Goal: Task Accomplishment & Management: Manage account settings

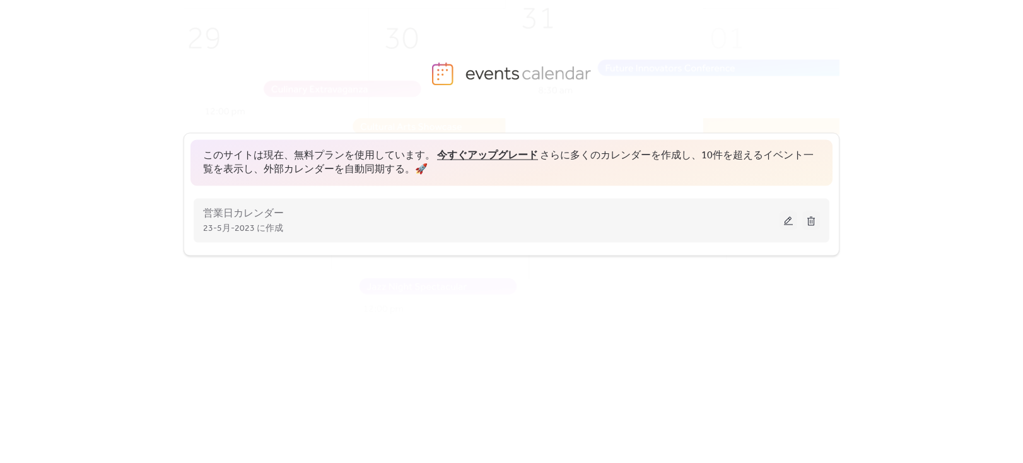
click at [793, 225] on button at bounding box center [789, 220] width 18 height 19
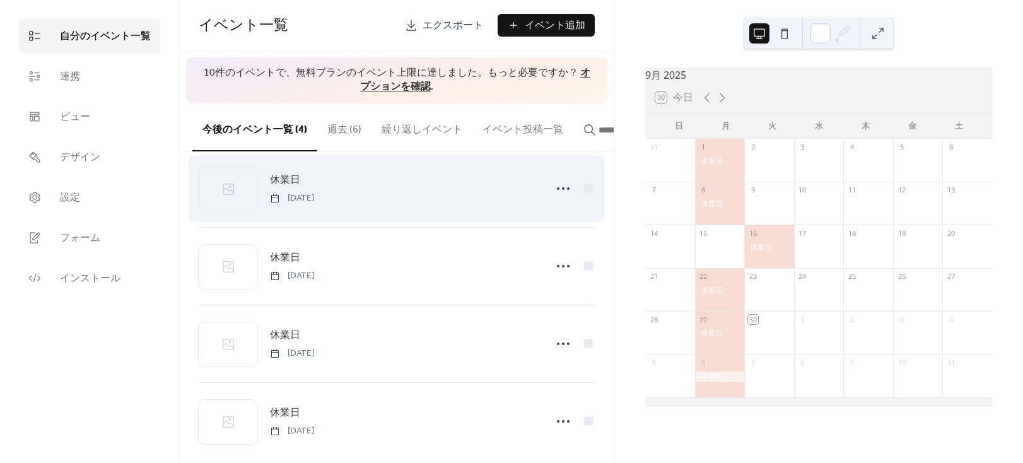
scroll to position [38, 0]
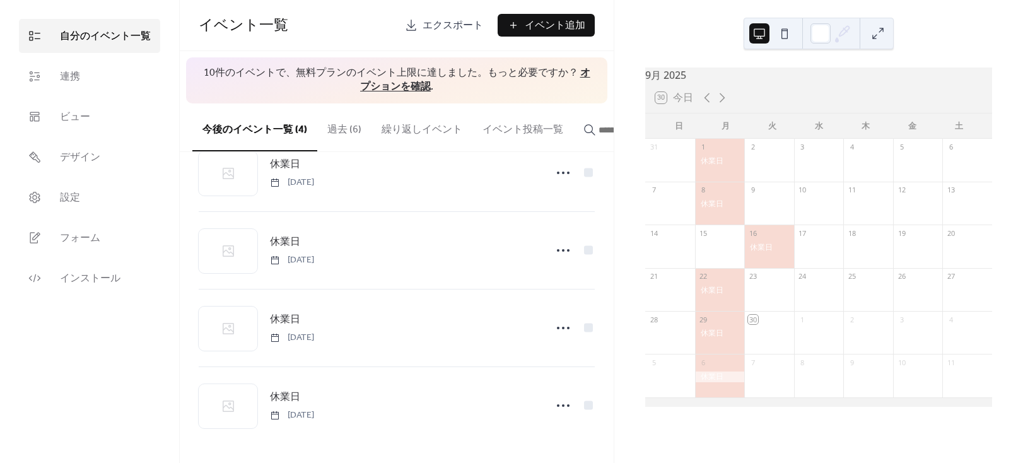
click at [721, 167] on div at bounding box center [720, 161] width 50 height 11
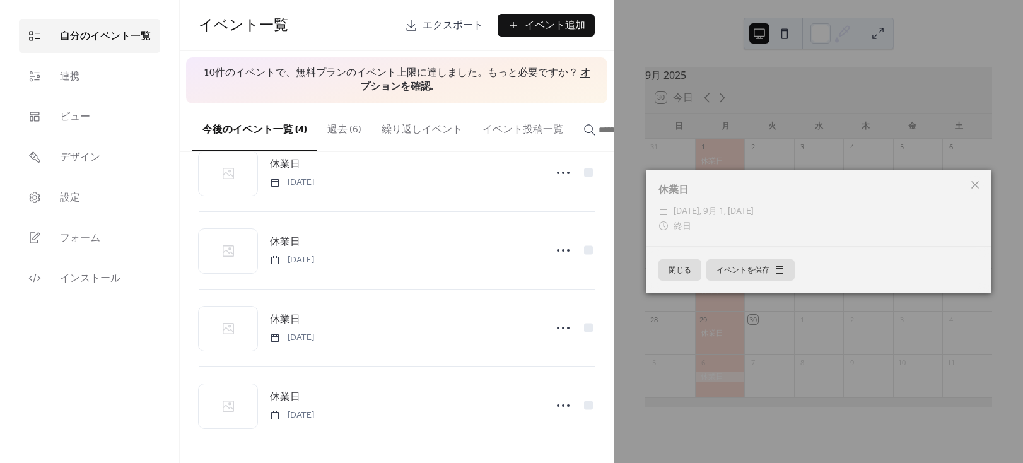
click at [977, 188] on icon at bounding box center [975, 184] width 15 height 15
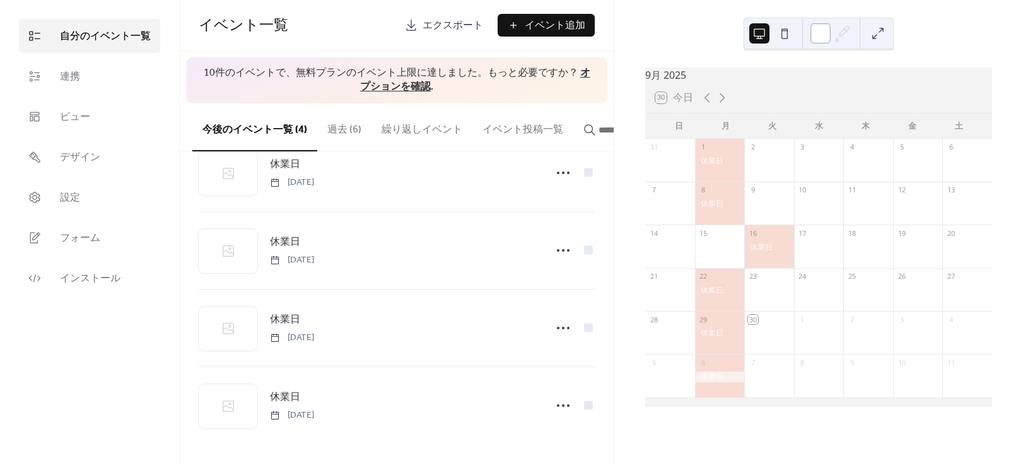
click at [820, 30] on div at bounding box center [821, 33] width 20 height 20
click at [673, 27] on div "9月 [DATE] 30 [DATE] 日 月 火 [PERSON_NAME] 金 土 31 1 2 3 4 5 6 7 8 9 10 11 12 13 14…" at bounding box center [819, 231] width 409 height 463
click at [843, 32] on icon at bounding box center [843, 33] width 19 height 19
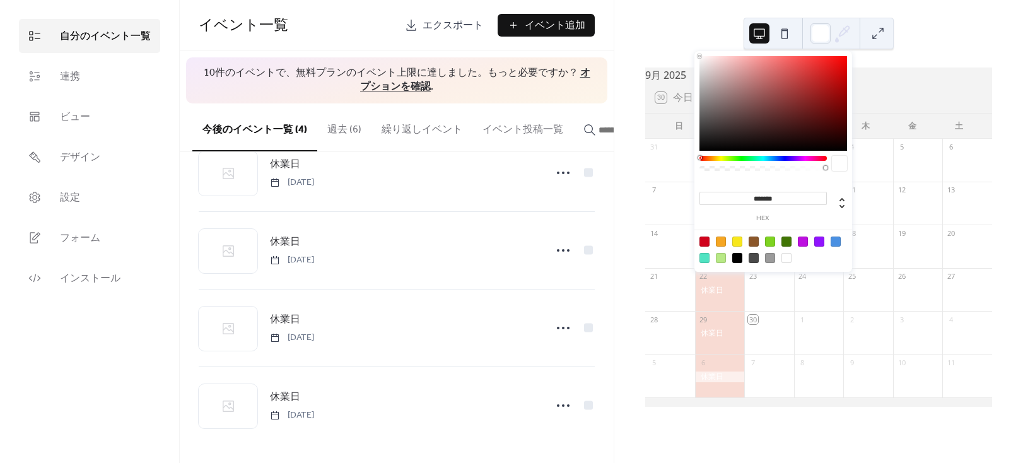
click at [794, 197] on input "*******" at bounding box center [763, 198] width 127 height 13
click at [840, 206] on icon at bounding box center [842, 203] width 15 height 15
click at [842, 196] on icon at bounding box center [842, 203] width 15 height 15
type input "*"
type input "**"
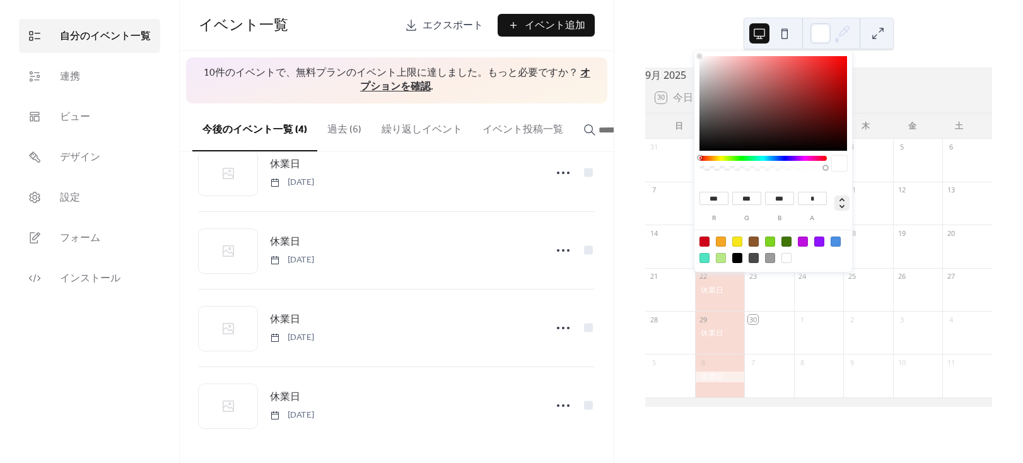
type input "****"
click at [846, 202] on icon at bounding box center [842, 203] width 15 height 15
click at [789, 194] on input "*******" at bounding box center [763, 198] width 127 height 13
click at [740, 256] on div at bounding box center [738, 258] width 10 height 10
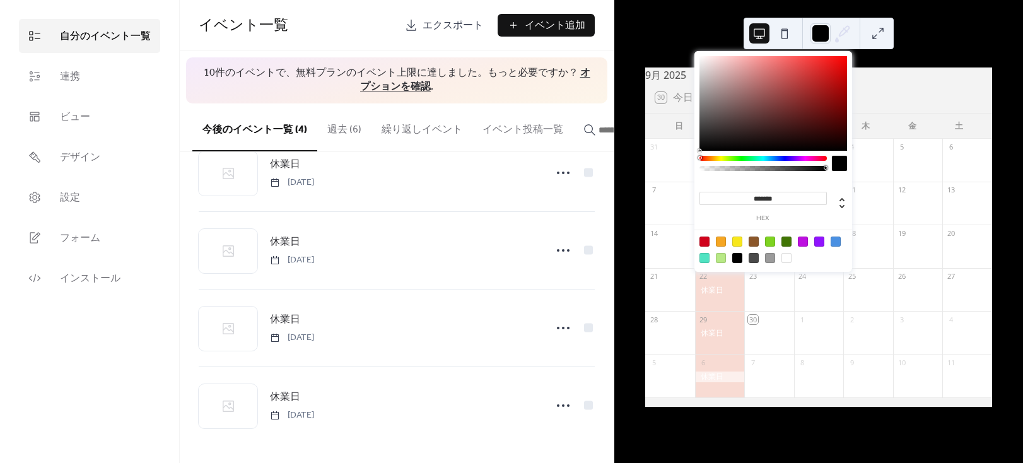
drag, startPoint x: 781, startPoint y: 198, endPoint x: 765, endPoint y: 198, distance: 15.8
click at [765, 198] on input "*******" at bounding box center [763, 198] width 127 height 13
click at [789, 257] on div at bounding box center [787, 258] width 10 height 10
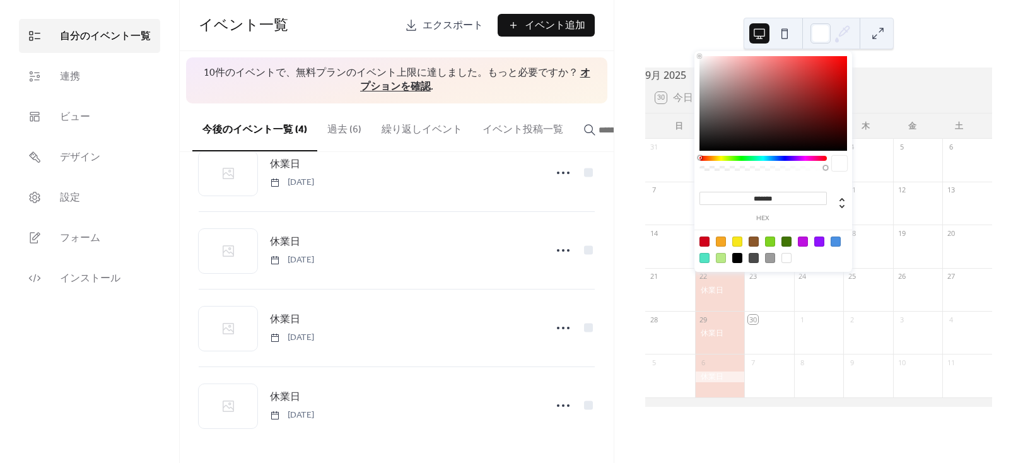
type input "*******"
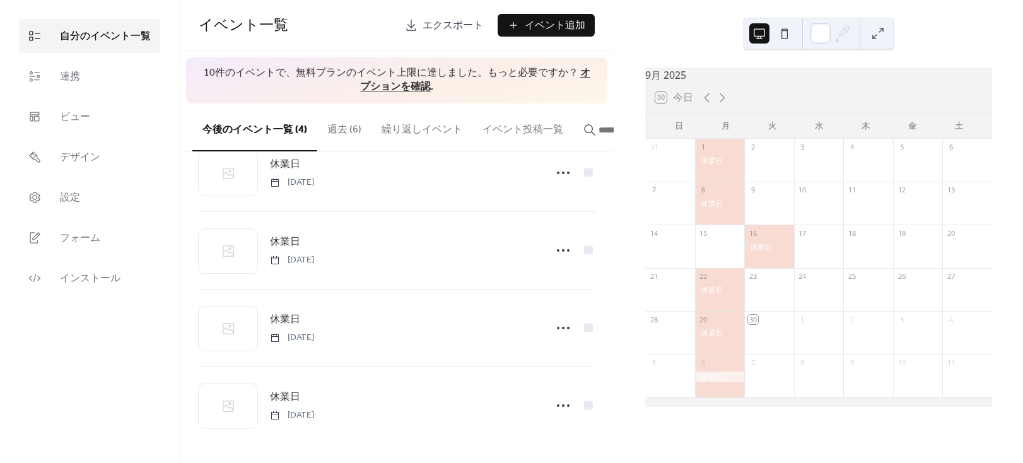
click at [621, 211] on div "9月 [DATE] 30 [DATE] 日 月 火 [PERSON_NAME] 金 土 31 1 2 3 4 5 6 7 8 9 10 11 12 13 14…" at bounding box center [819, 231] width 409 height 463
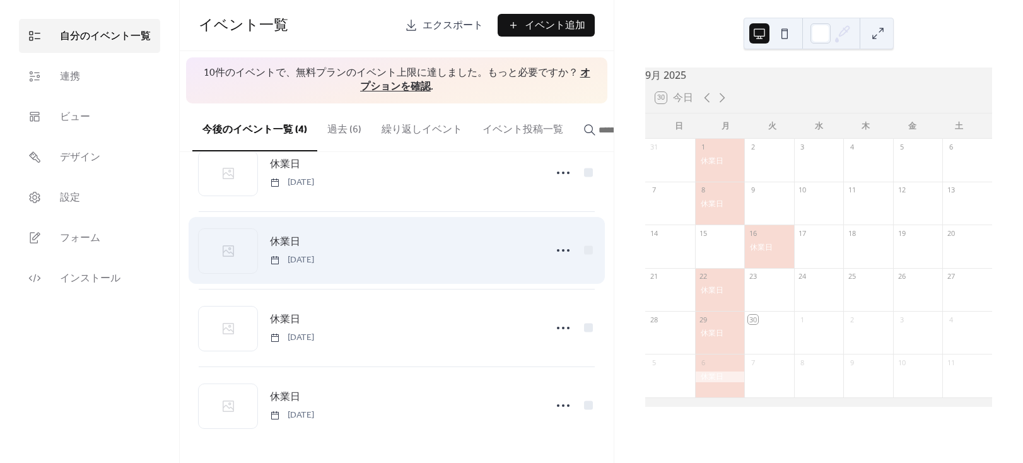
scroll to position [0, 0]
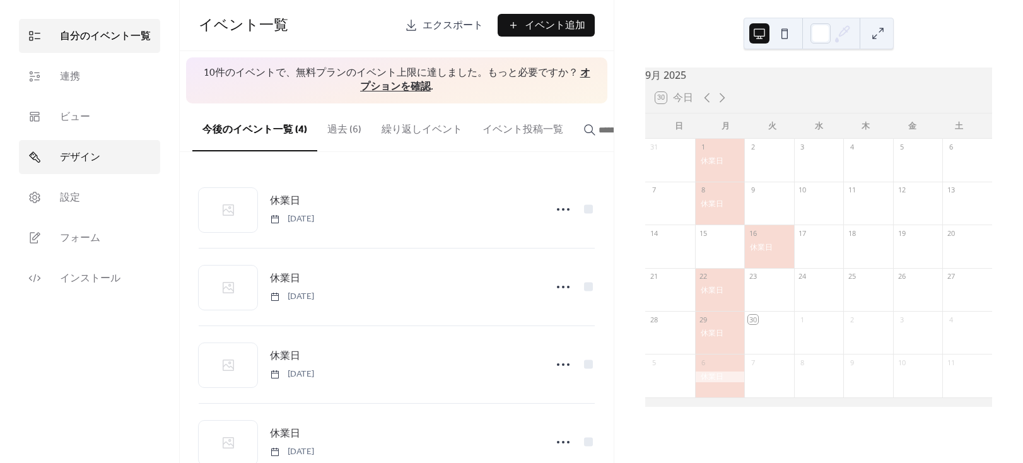
click at [114, 155] on link "デザイン" at bounding box center [89, 157] width 141 height 34
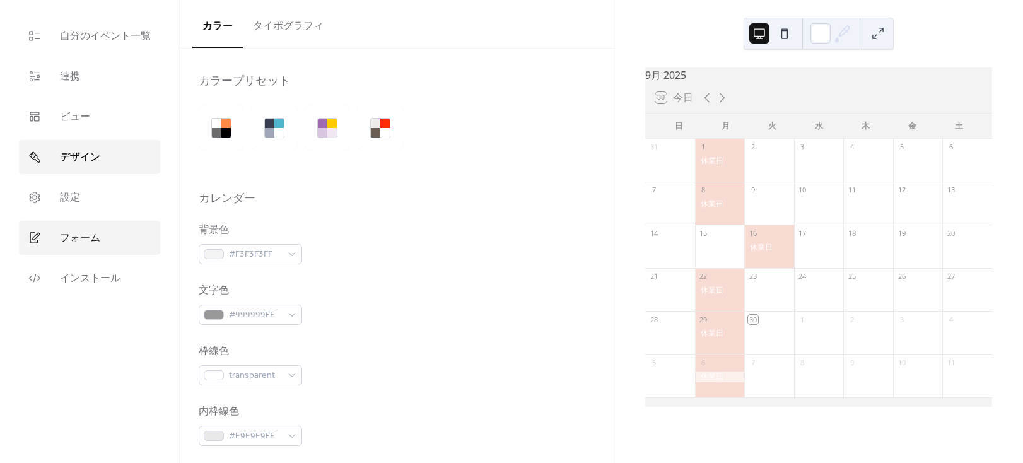
click at [80, 237] on span "フォーム" at bounding box center [80, 238] width 40 height 15
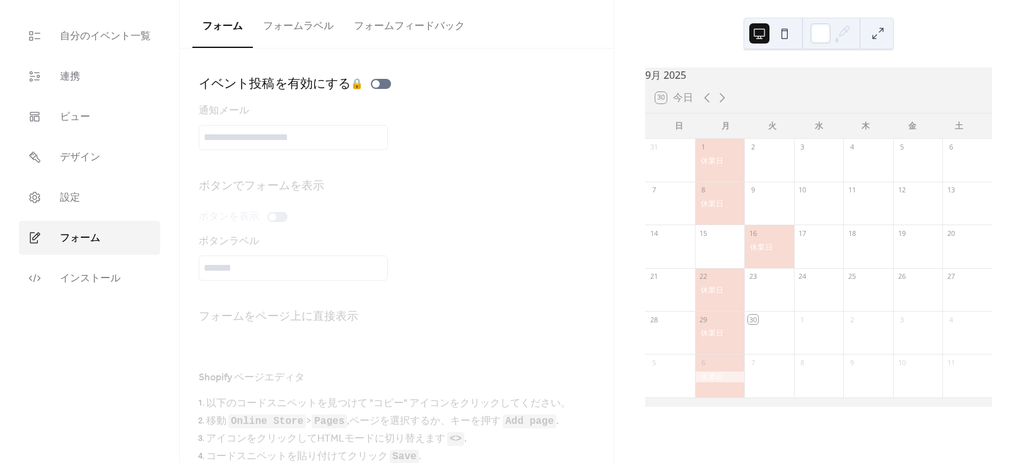
click at [308, 20] on button "フォームラベル" at bounding box center [298, 23] width 91 height 47
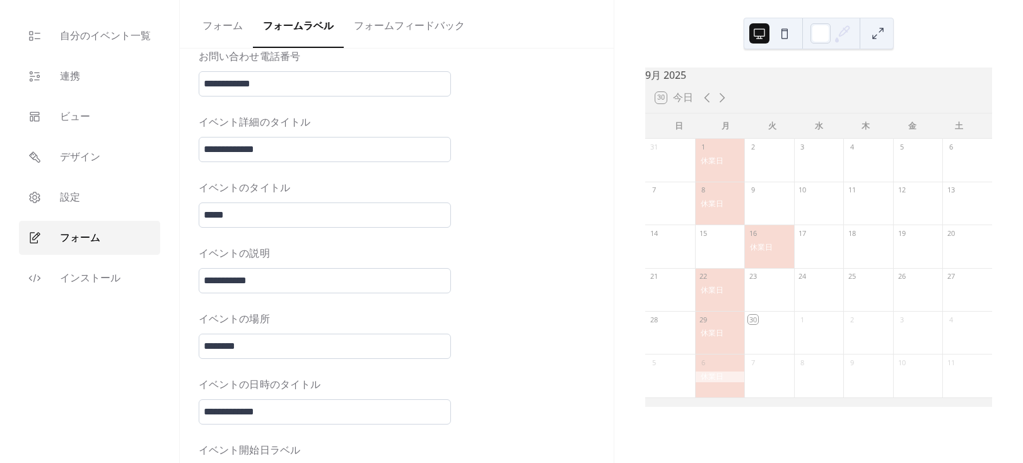
scroll to position [1, 0]
click at [382, 28] on button "フォームフィードバック" at bounding box center [409, 23] width 131 height 47
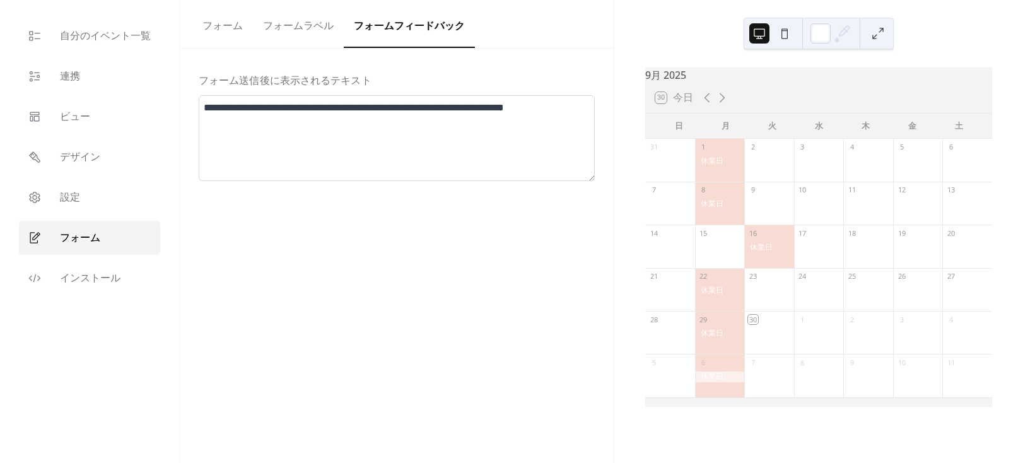
click at [232, 29] on button "フォーム" at bounding box center [222, 23] width 61 height 47
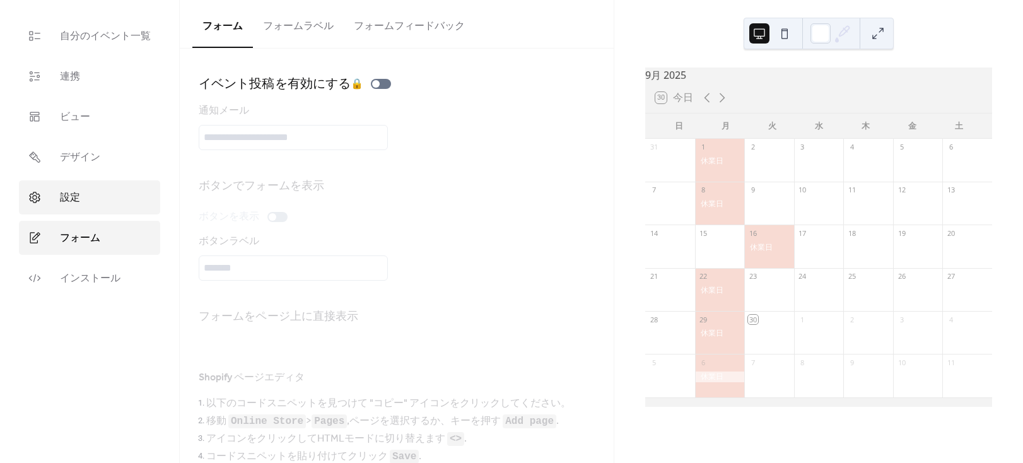
click at [100, 204] on link "設定" at bounding box center [89, 197] width 141 height 34
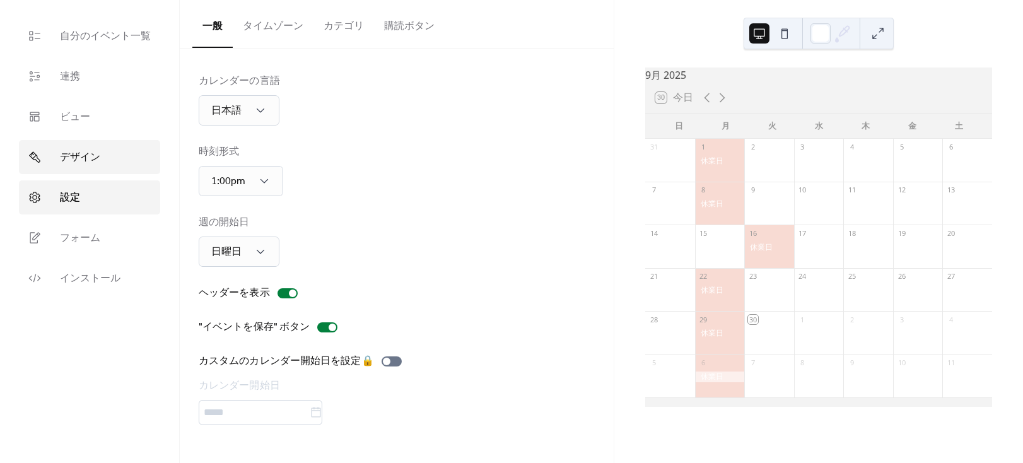
click at [92, 167] on link "デザイン" at bounding box center [89, 157] width 141 height 34
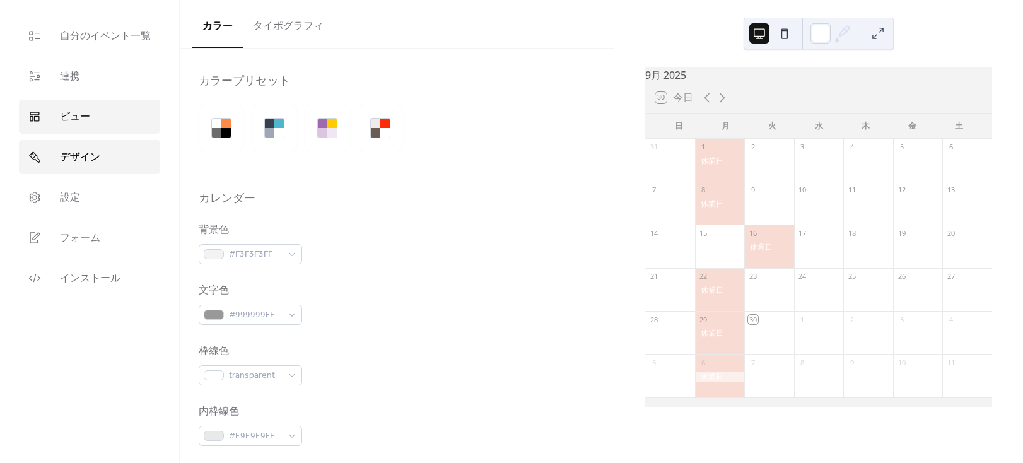
click at [92, 133] on link "ビュー" at bounding box center [89, 117] width 141 height 34
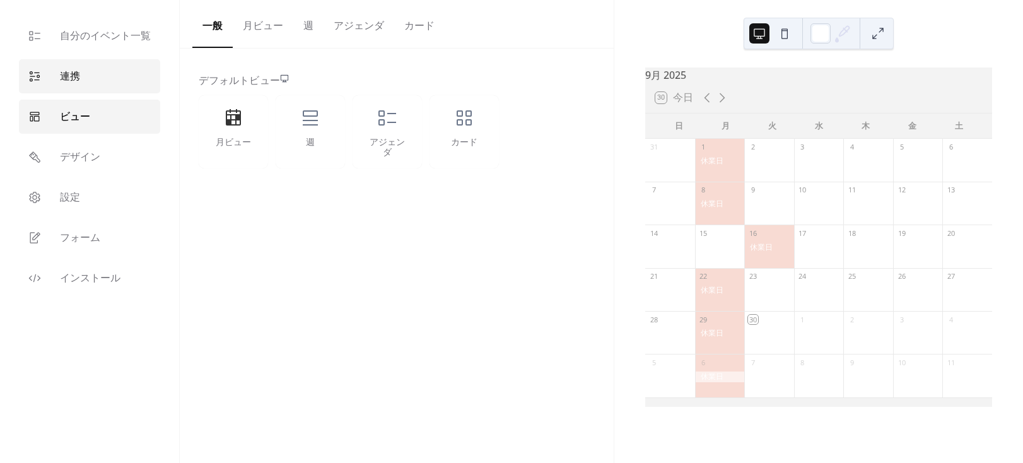
click at [83, 82] on link "連携" at bounding box center [89, 76] width 141 height 34
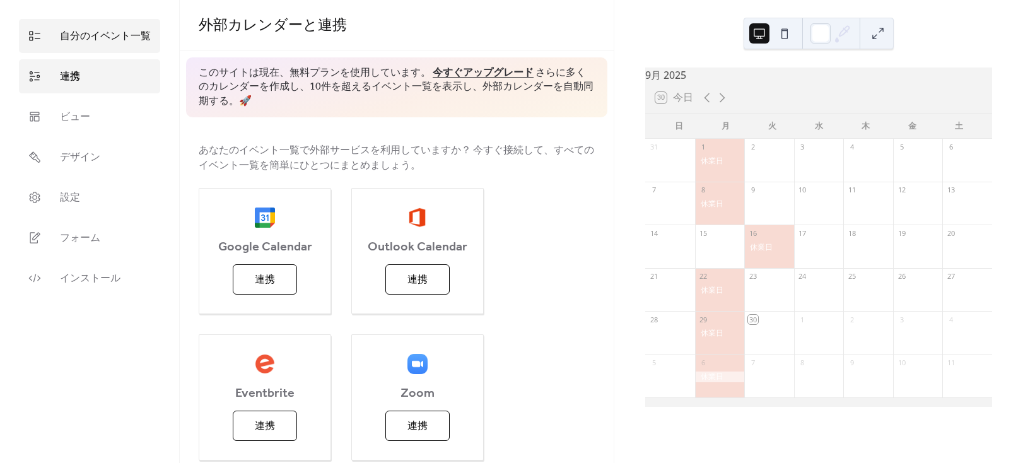
click at [83, 37] on span "自分のイベント一覧" at bounding box center [105, 36] width 91 height 15
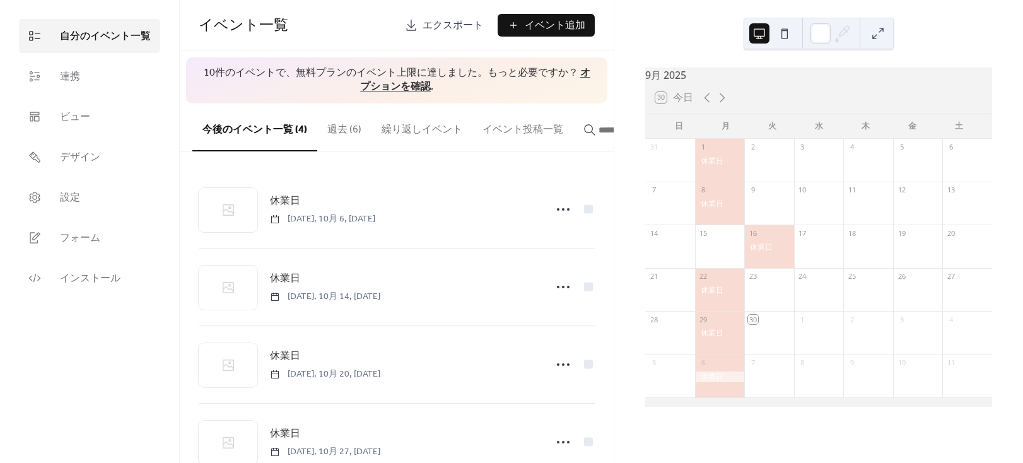
click at [334, 126] on button "過去 (6)" at bounding box center [344, 126] width 54 height 47
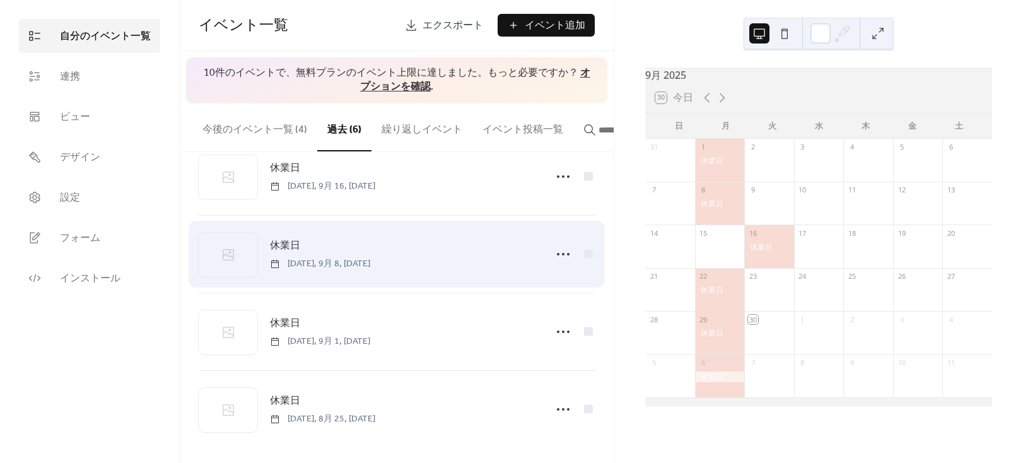
scroll to position [194, 0]
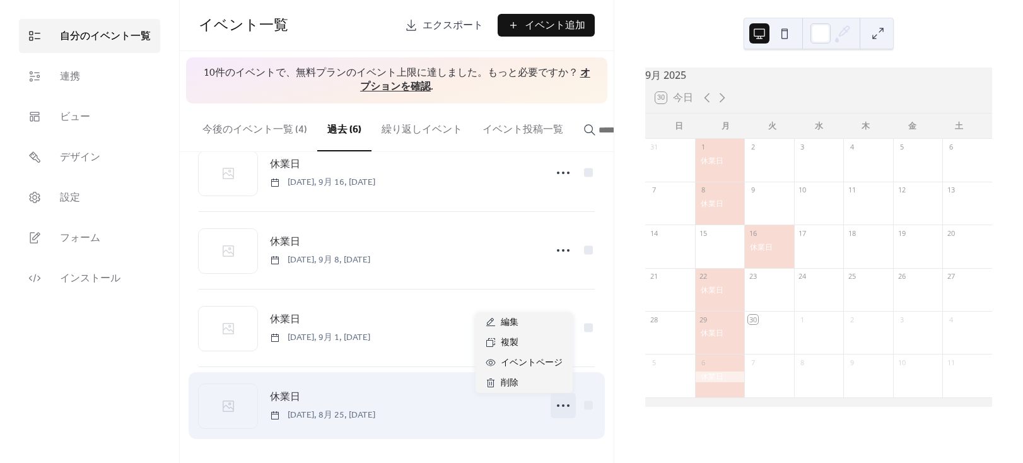
click at [562, 408] on icon at bounding box center [563, 406] width 20 height 20
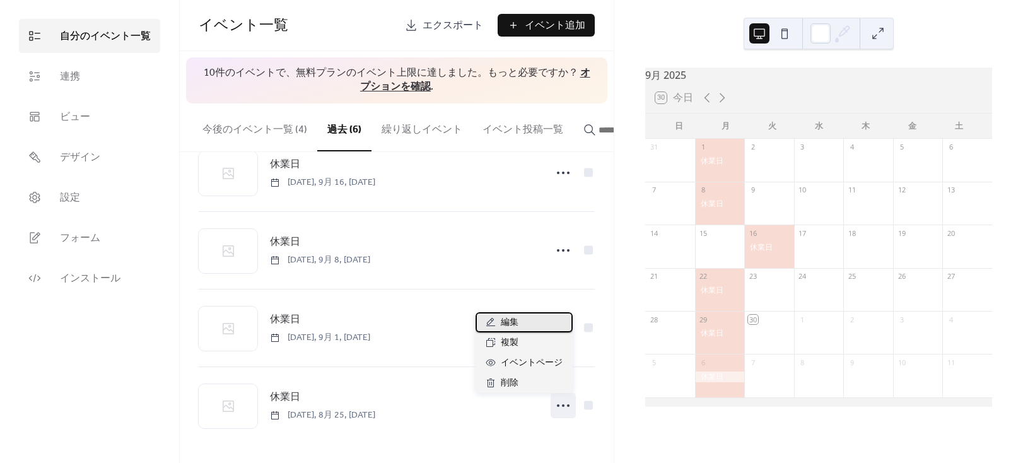
click at [550, 322] on div "編集" at bounding box center [524, 322] width 97 height 20
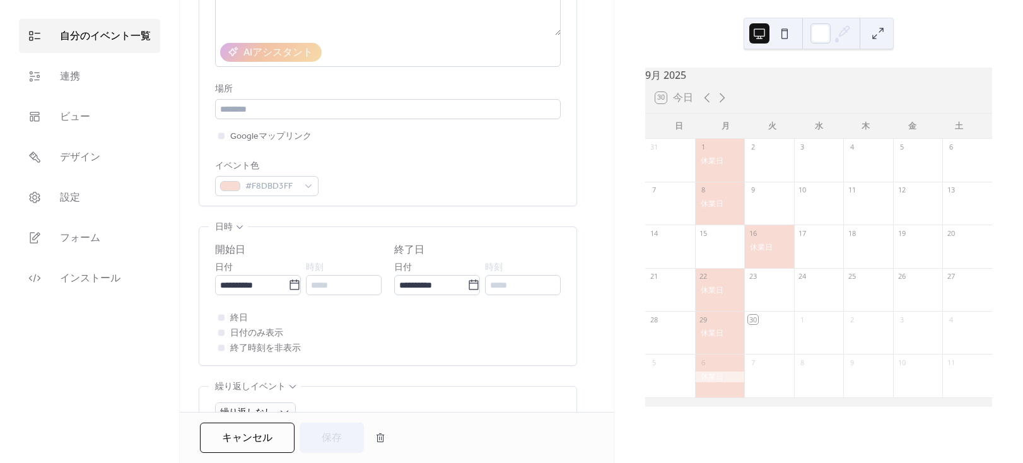
scroll to position [229, 0]
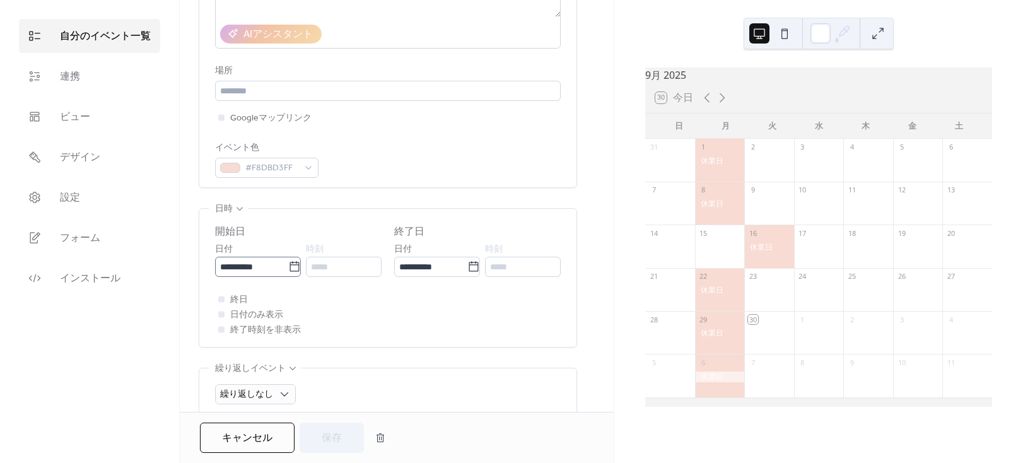
click at [290, 264] on icon at bounding box center [294, 266] width 9 height 10
click at [288, 264] on input "**********" at bounding box center [251, 267] width 73 height 20
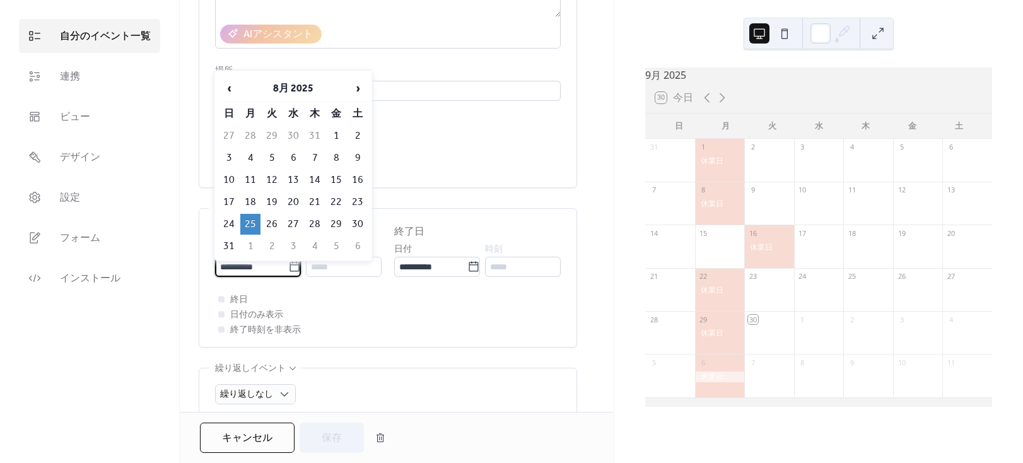
click at [279, 311] on span "日付のみ表示" at bounding box center [256, 315] width 53 height 15
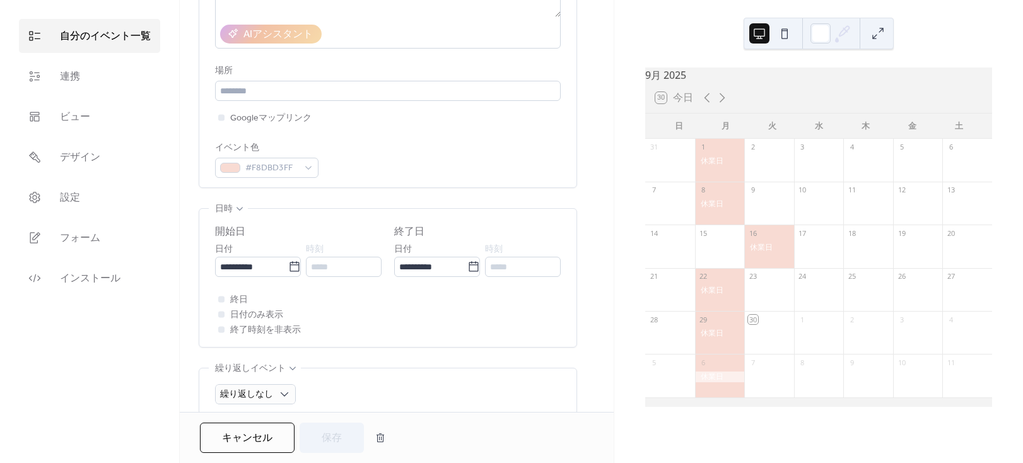
click at [273, 313] on span "日付のみ表示" at bounding box center [256, 315] width 53 height 15
click at [227, 314] on div at bounding box center [221, 314] width 13 height 13
click at [220, 314] on div at bounding box center [221, 314] width 6 height 6
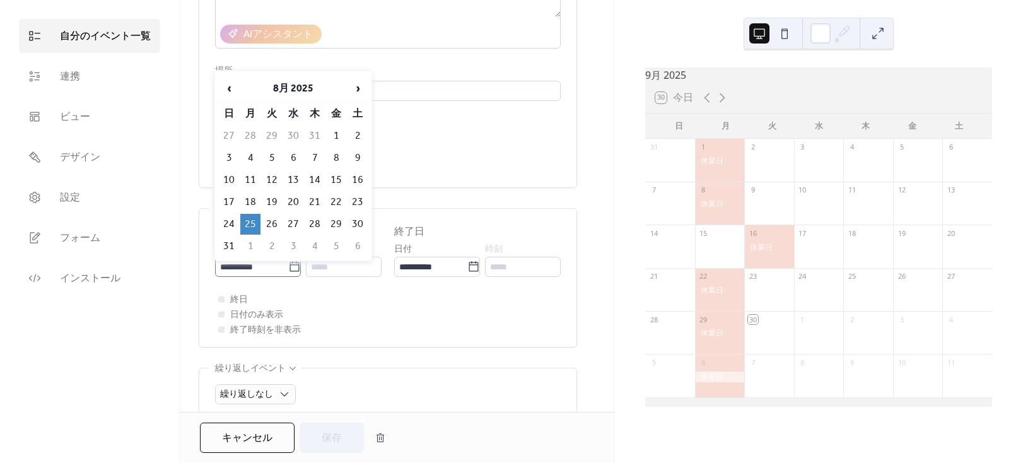
click at [290, 264] on icon at bounding box center [294, 266] width 9 height 10
click at [287, 264] on input "**********" at bounding box center [251, 267] width 73 height 20
click at [356, 85] on span "›" at bounding box center [357, 88] width 19 height 25
click at [355, 85] on span "›" at bounding box center [357, 88] width 19 height 25
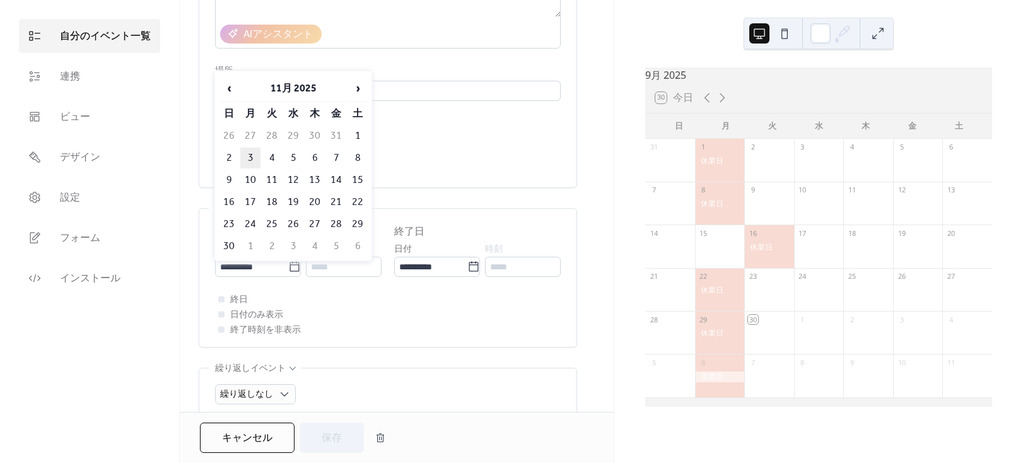
click at [253, 150] on td "3" at bounding box center [250, 158] width 20 height 21
type input "**********"
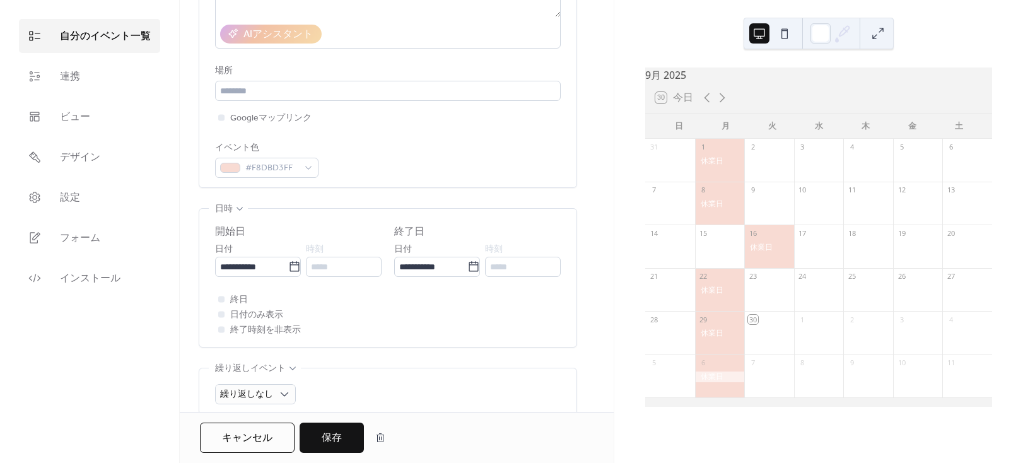
click at [221, 314] on div at bounding box center [221, 314] width 6 height 6
click at [227, 295] on div at bounding box center [221, 299] width 13 height 13
click at [221, 315] on div at bounding box center [221, 314] width 6 height 6
click at [223, 313] on div at bounding box center [221, 314] width 6 height 6
click at [221, 303] on div at bounding box center [221, 299] width 13 height 13
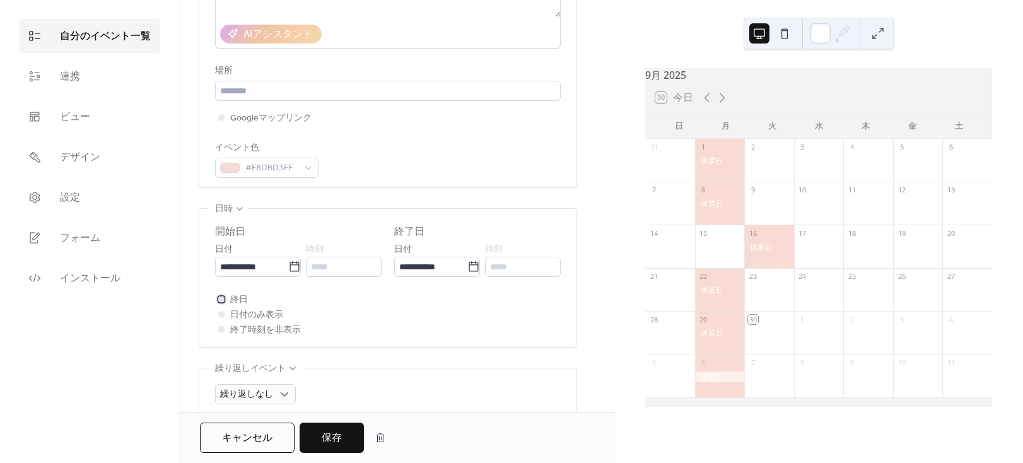
click at [221, 303] on div at bounding box center [221, 299] width 13 height 13
click at [219, 317] on div at bounding box center [221, 314] width 13 height 13
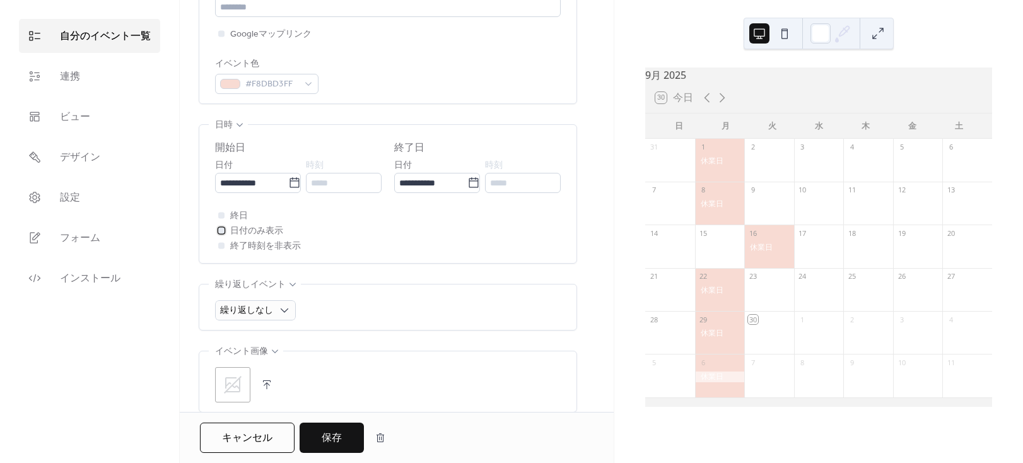
scroll to position [401, 0]
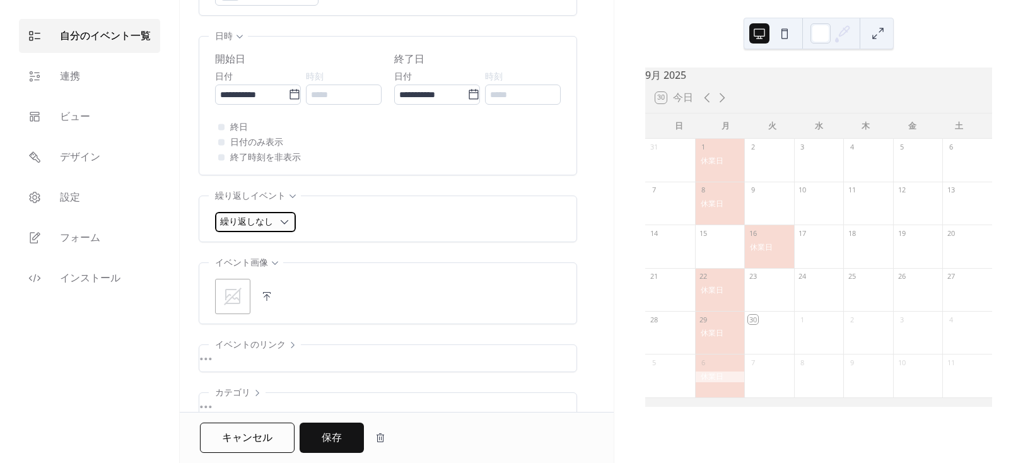
click at [271, 221] on span "繰り返しなし" at bounding box center [246, 222] width 53 height 17
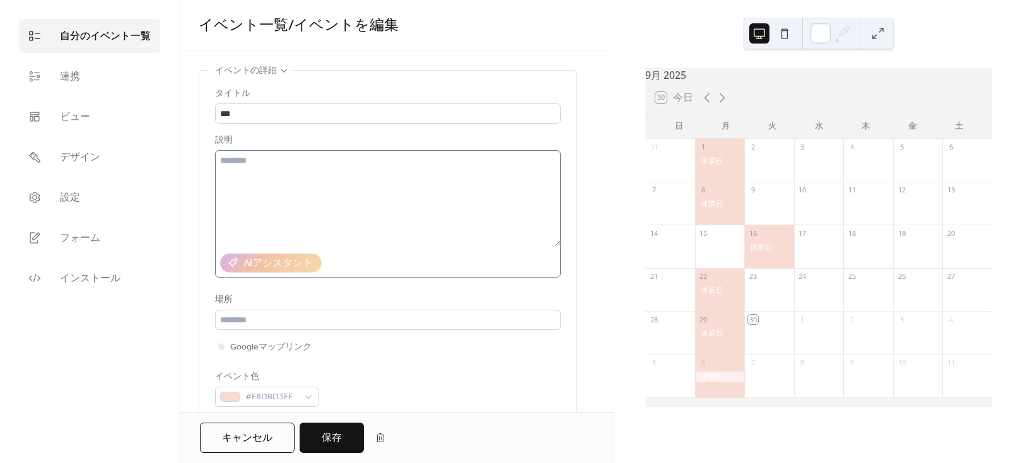
scroll to position [114, 0]
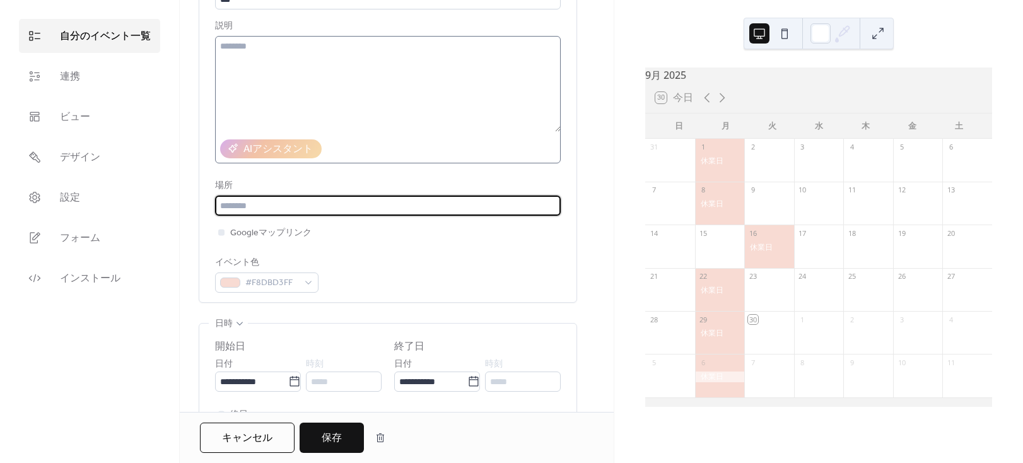
click at [426, 206] on input "text" at bounding box center [388, 206] width 346 height 20
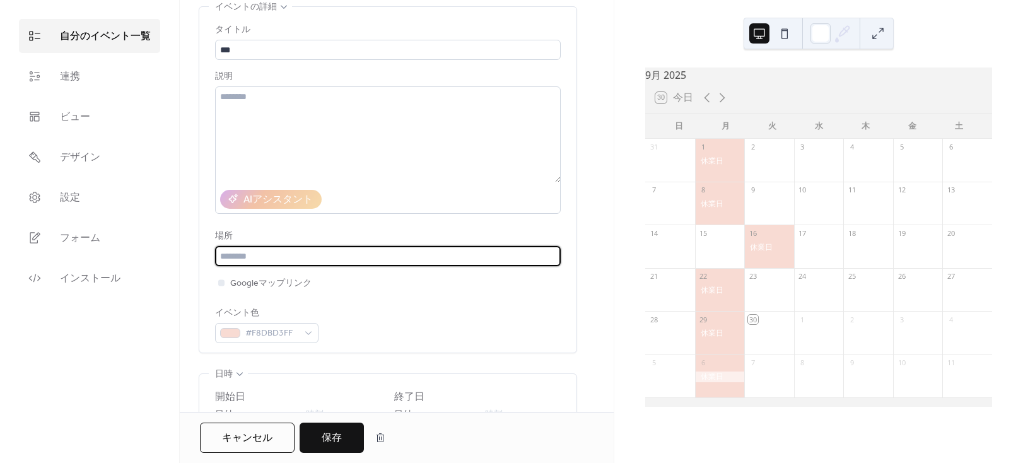
scroll to position [0, 0]
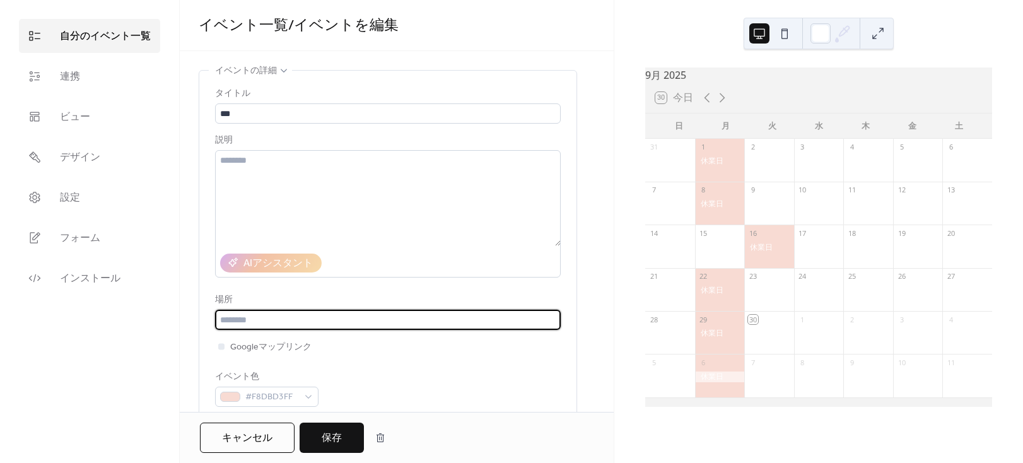
click at [274, 71] on div "•••" at bounding box center [387, 71] width 377 height 1
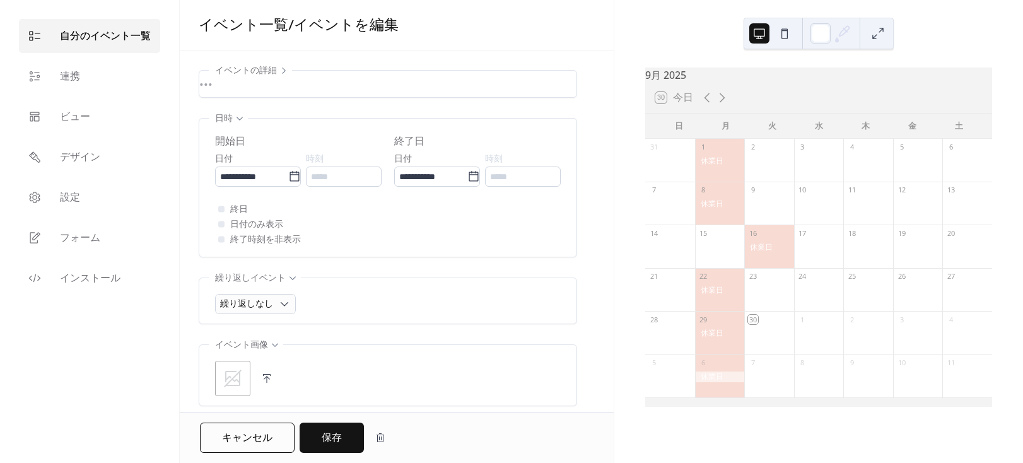
click at [274, 71] on div "•••" at bounding box center [387, 84] width 377 height 27
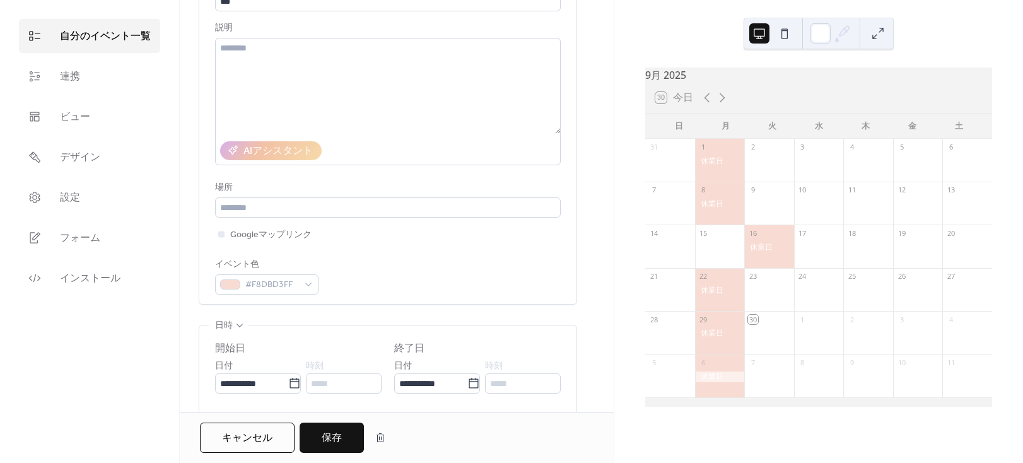
scroll to position [114, 0]
click at [276, 286] on span "#F8DBD3FF" at bounding box center [271, 283] width 53 height 15
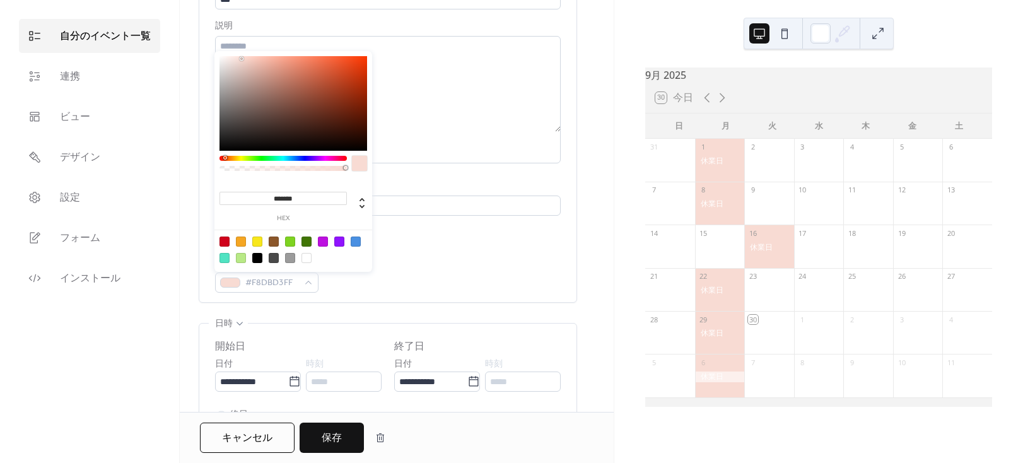
drag, startPoint x: 273, startPoint y: 198, endPoint x: 303, endPoint y: 197, distance: 30.3
click at [303, 197] on input "*******" at bounding box center [283, 198] width 127 height 13
click at [321, 240] on div at bounding box center [323, 242] width 10 height 10
type input "*******"
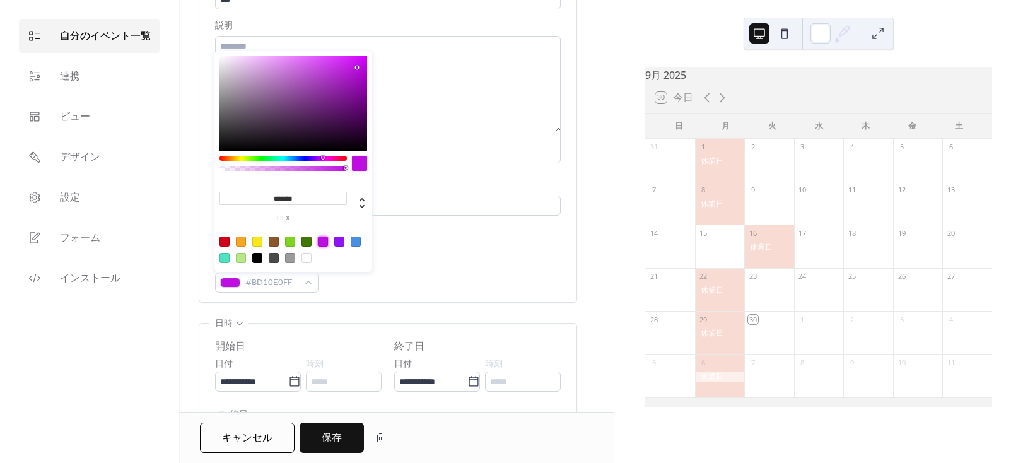
click at [405, 257] on div "イベント色 #BD10E0FF" at bounding box center [388, 274] width 346 height 37
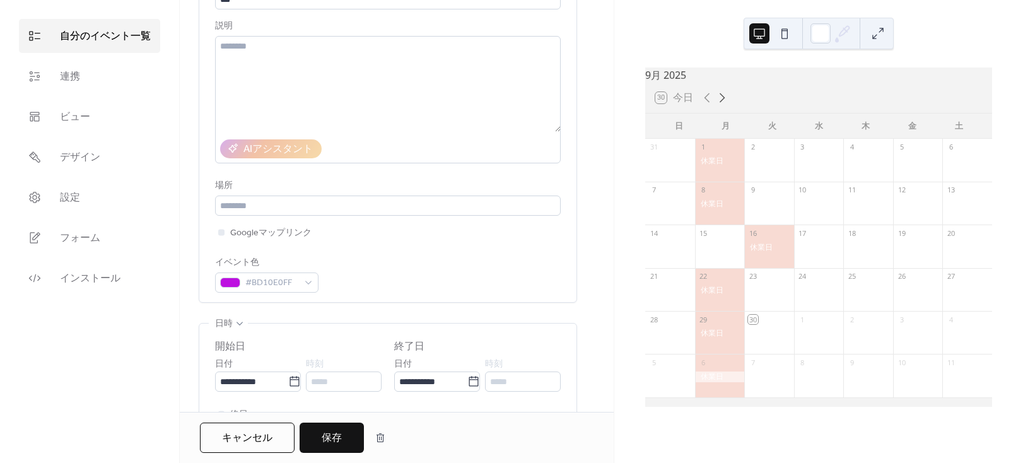
click at [724, 105] on icon at bounding box center [722, 97] width 15 height 15
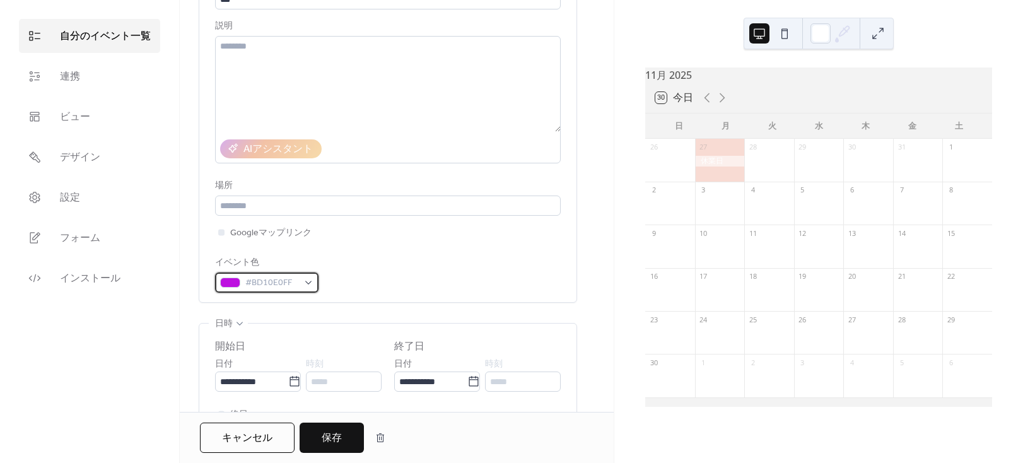
click at [290, 276] on span "#BD10E0FF" at bounding box center [271, 283] width 53 height 15
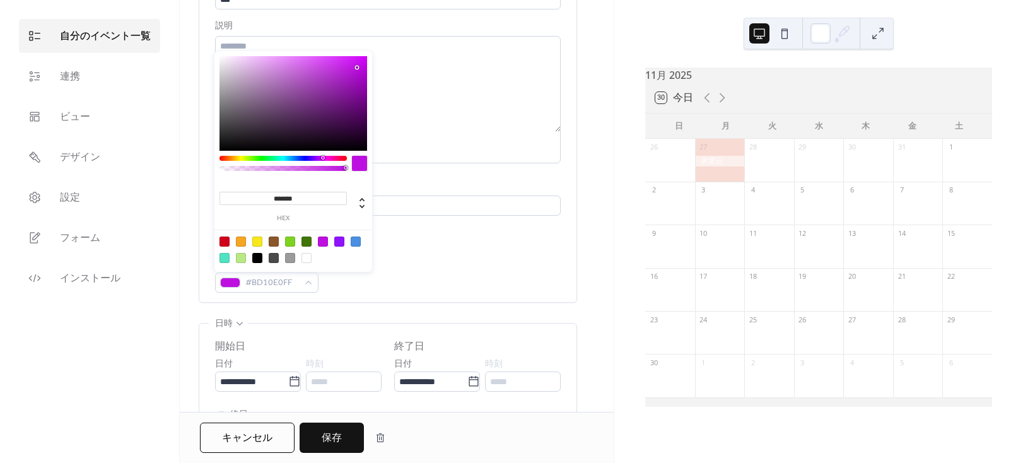
drag, startPoint x: 299, startPoint y: 197, endPoint x: 273, endPoint y: 199, distance: 25.9
click at [273, 199] on input "*******" at bounding box center [283, 198] width 127 height 13
paste input
type input "*******"
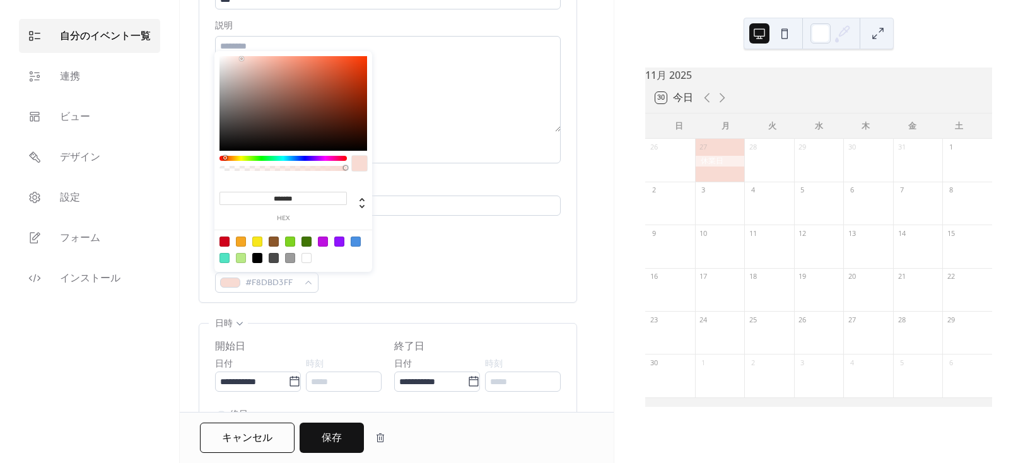
click at [456, 284] on div "イベント色 #F8DBD3FF" at bounding box center [388, 274] width 346 height 37
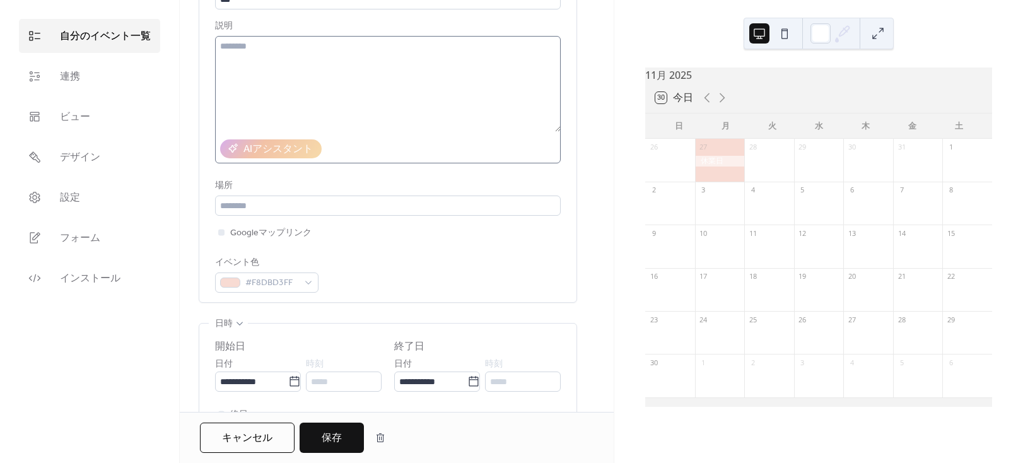
scroll to position [0, 0]
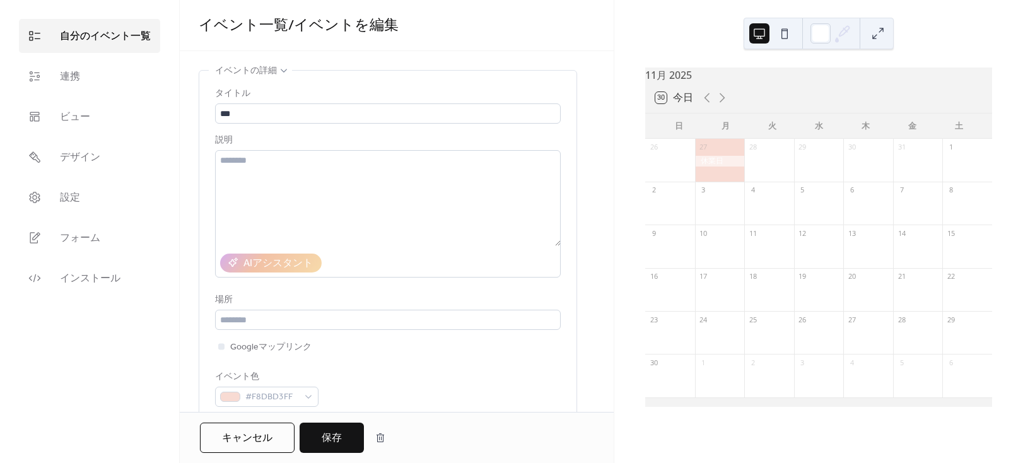
click at [334, 431] on span "保存" at bounding box center [332, 438] width 20 height 15
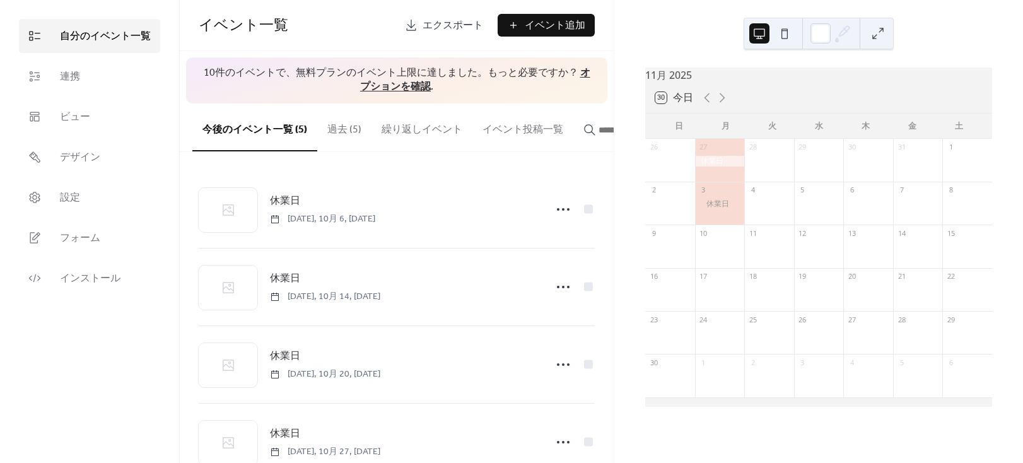
click at [339, 133] on button "過去 (5)" at bounding box center [344, 126] width 54 height 47
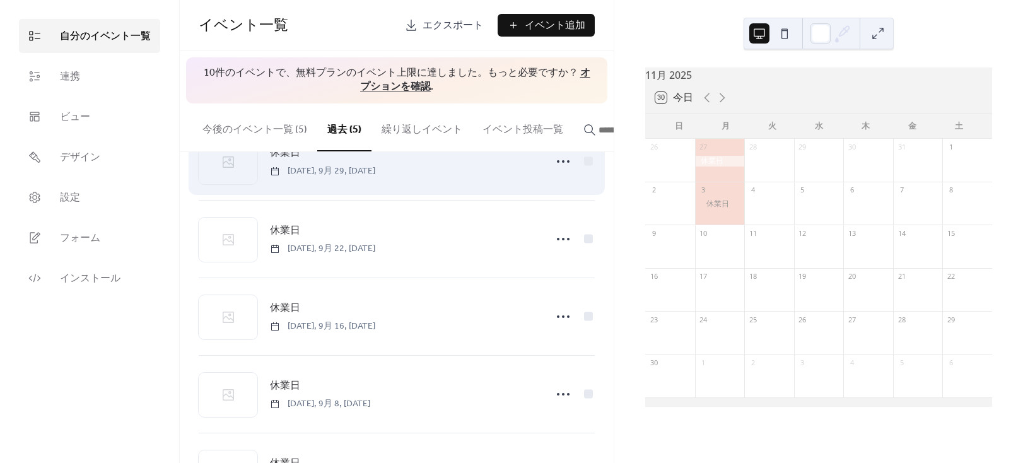
scroll to position [114, 0]
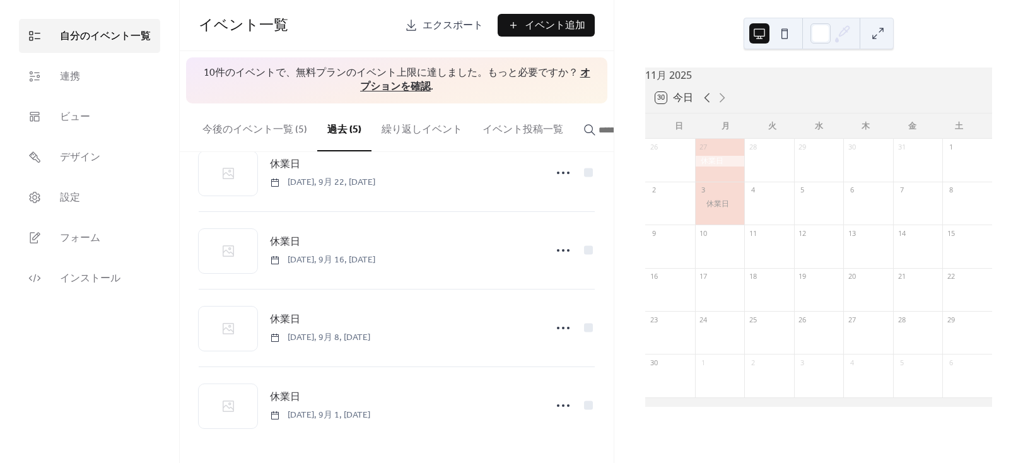
click at [707, 103] on icon at bounding box center [707, 97] width 15 height 15
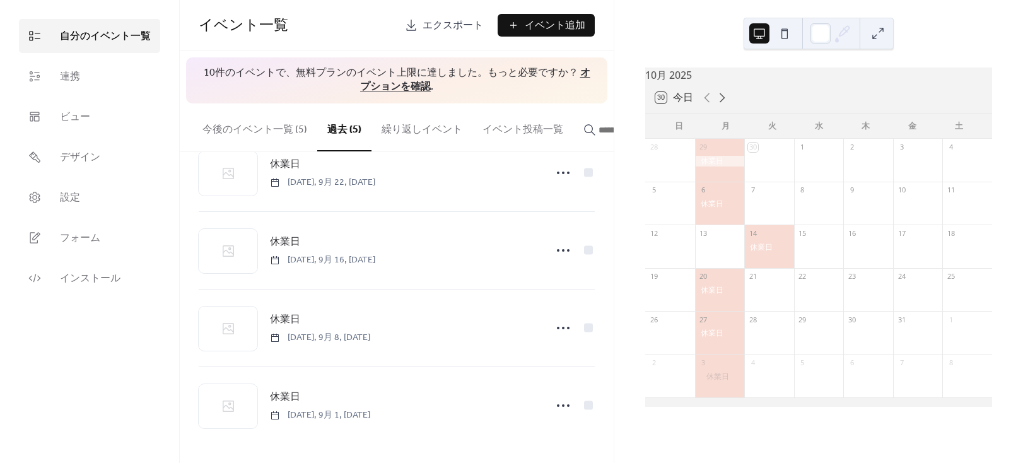
click at [725, 102] on icon at bounding box center [722, 97] width 15 height 15
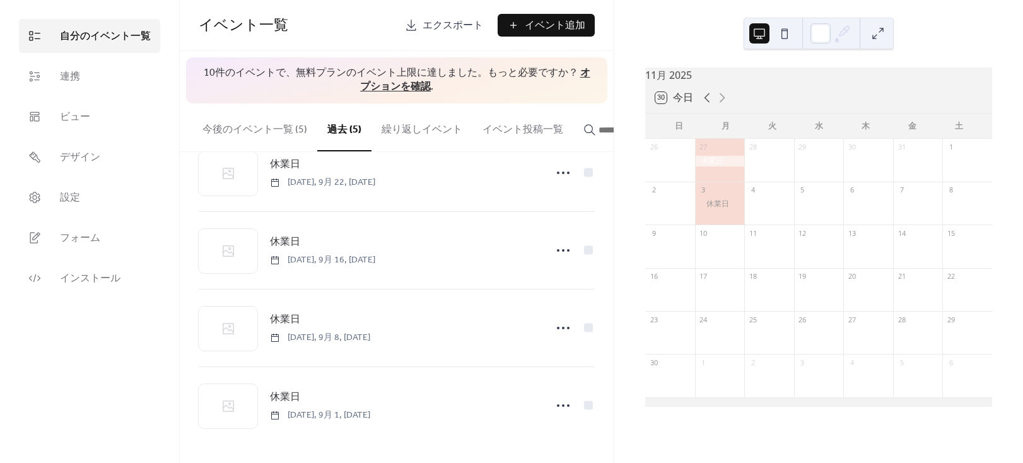
click at [710, 102] on icon at bounding box center [707, 97] width 15 height 15
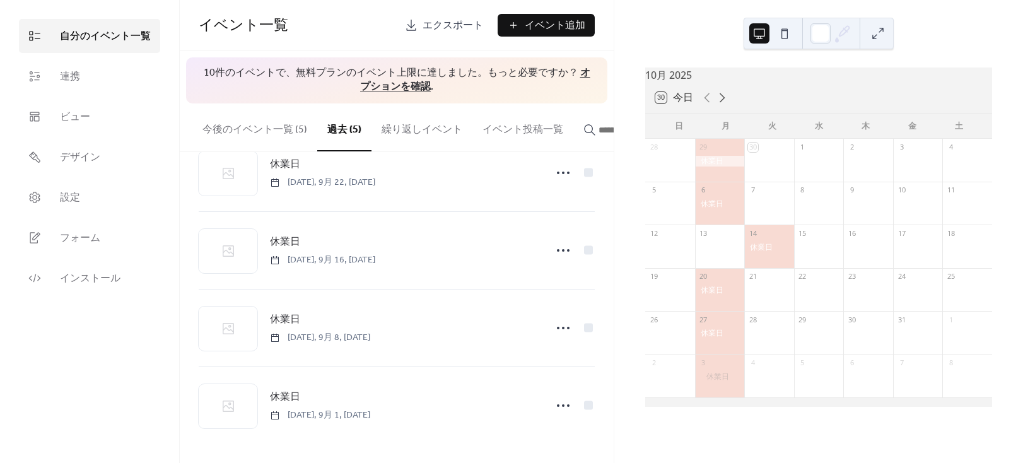
click at [724, 104] on icon at bounding box center [722, 97] width 15 height 15
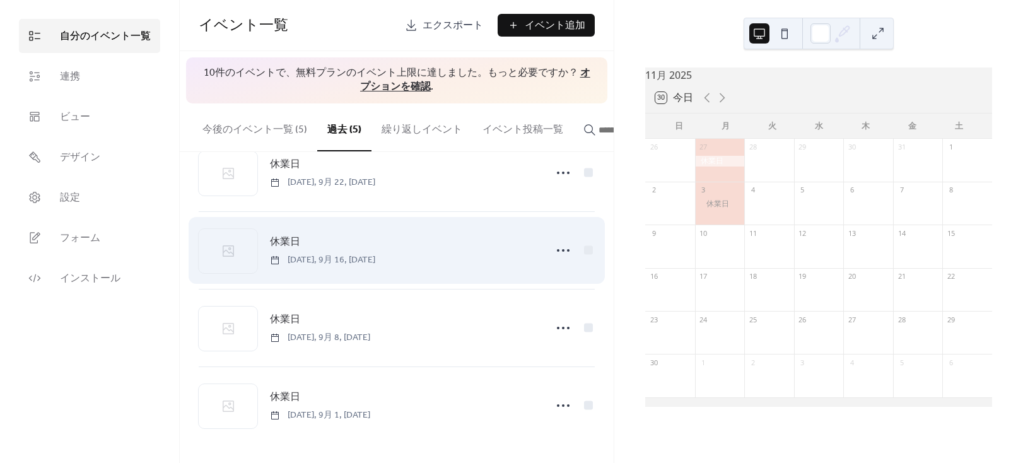
scroll to position [116, 0]
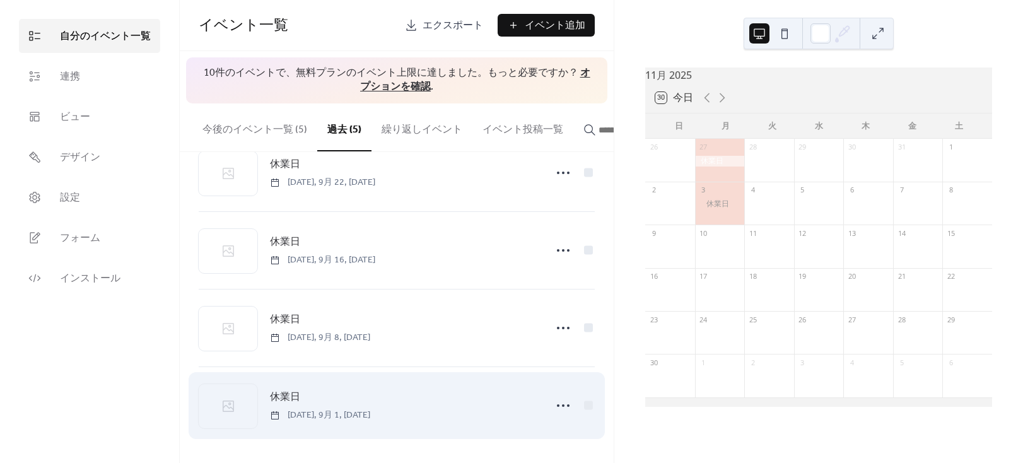
click at [372, 401] on div "休業日 [DATE], 9月 1, [DATE]" at bounding box center [404, 405] width 268 height 32
click at [562, 401] on icon at bounding box center [563, 406] width 20 height 20
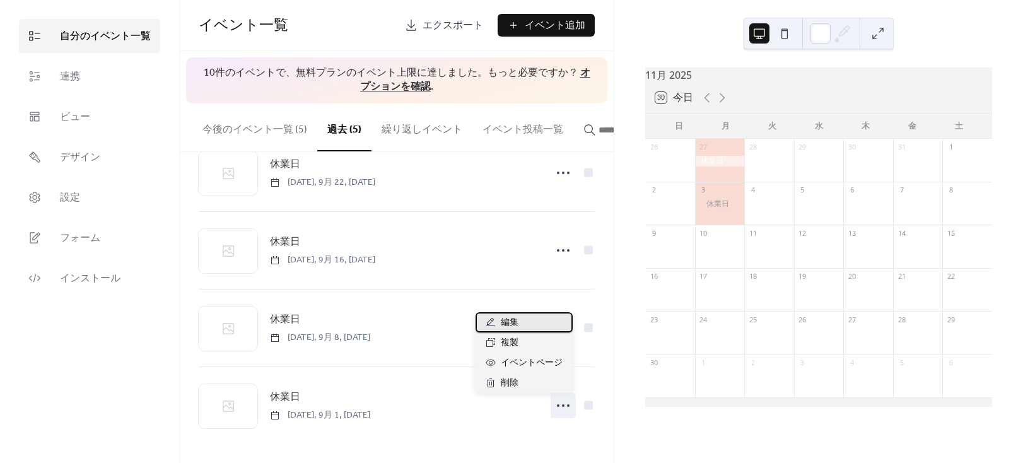
click at [544, 324] on div "編集" at bounding box center [524, 322] width 97 height 20
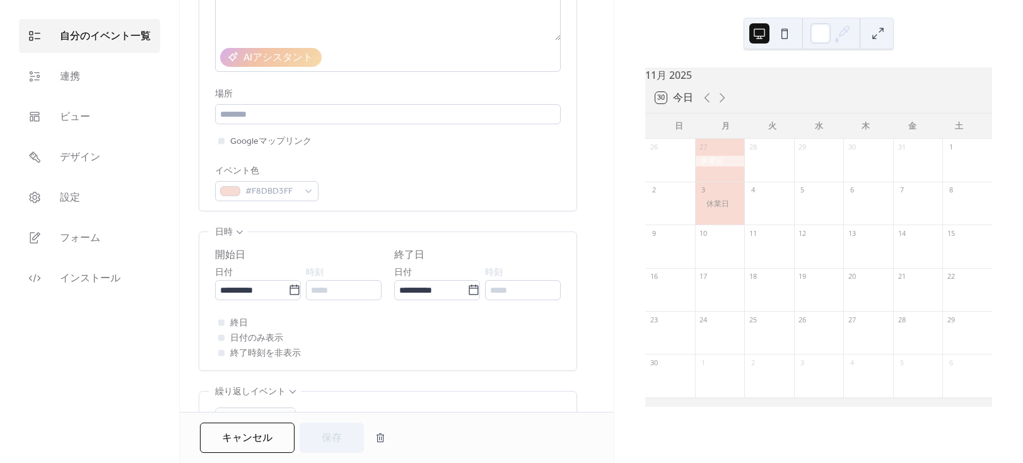
scroll to position [286, 0]
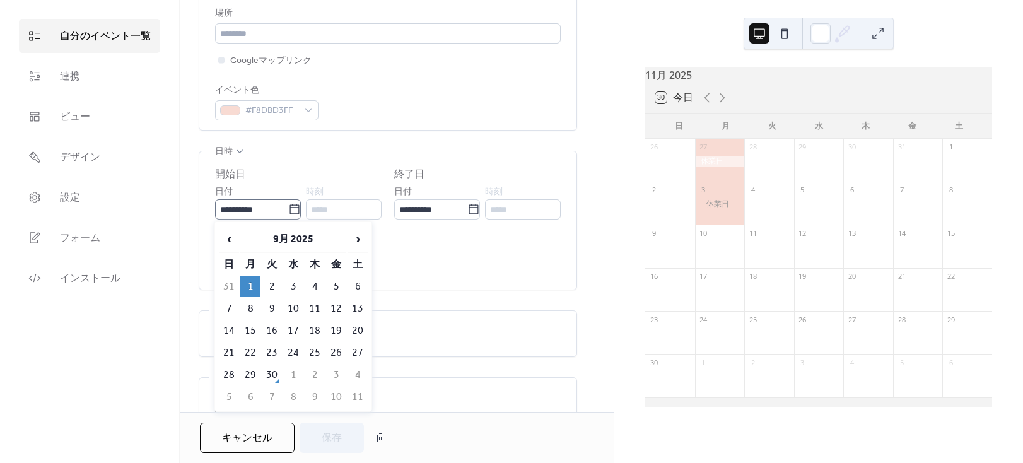
click at [291, 209] on icon at bounding box center [294, 209] width 13 height 13
click at [288, 209] on input "**********" at bounding box center [251, 209] width 73 height 20
click at [358, 235] on span "›" at bounding box center [357, 239] width 19 height 25
click at [247, 327] on td "10" at bounding box center [250, 331] width 20 height 21
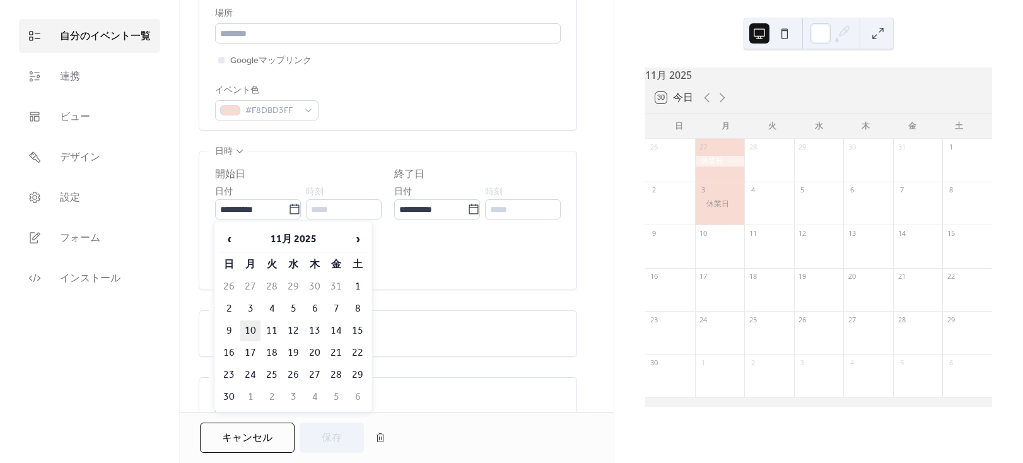
type input "**********"
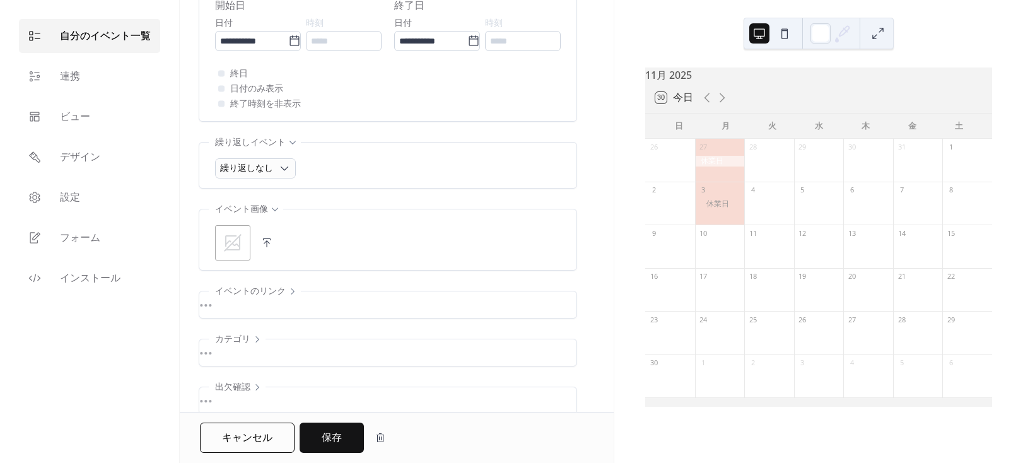
scroll to position [470, 0]
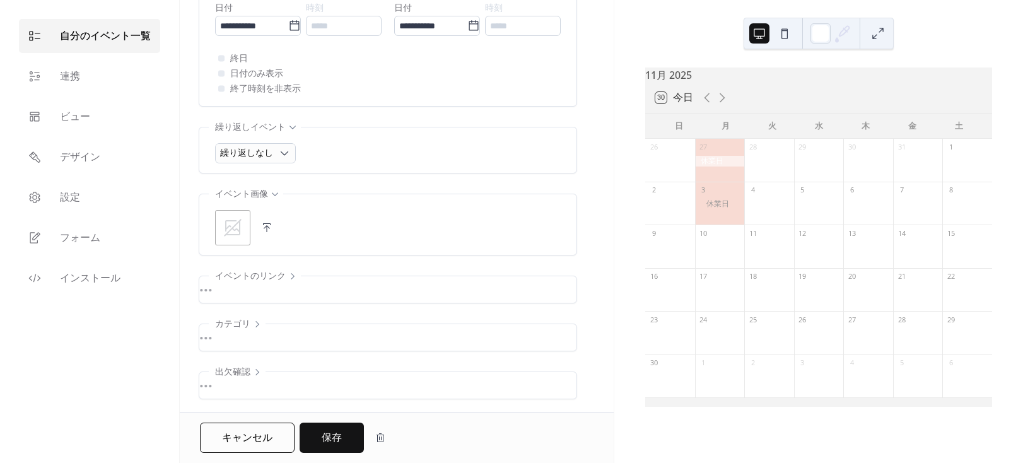
click at [224, 332] on div "•••" at bounding box center [387, 337] width 377 height 27
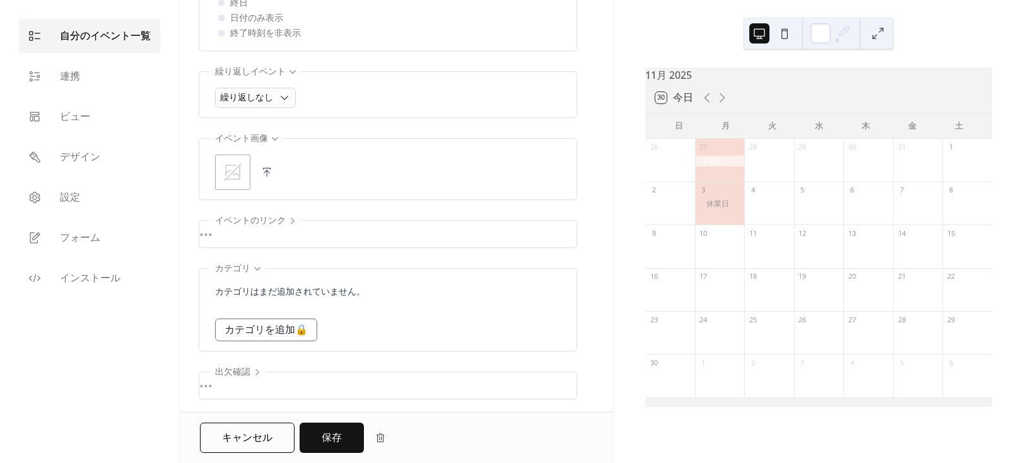
click at [225, 227] on div "•••" at bounding box center [387, 234] width 377 height 27
click at [283, 215] on span "イベントのリンク" at bounding box center [250, 221] width 71 height 15
click at [247, 269] on span "カテゴリ" at bounding box center [232, 269] width 35 height 15
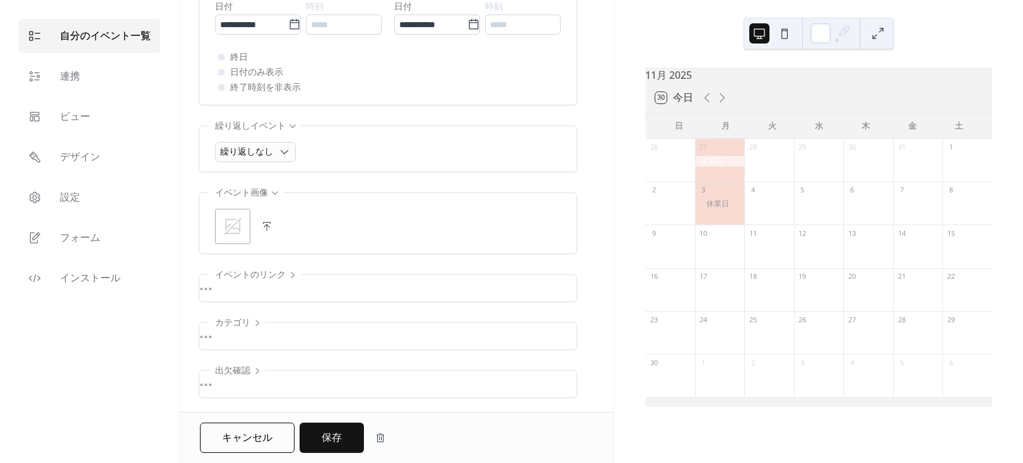
scroll to position [470, 0]
click at [273, 192] on icon at bounding box center [275, 194] width 6 height 4
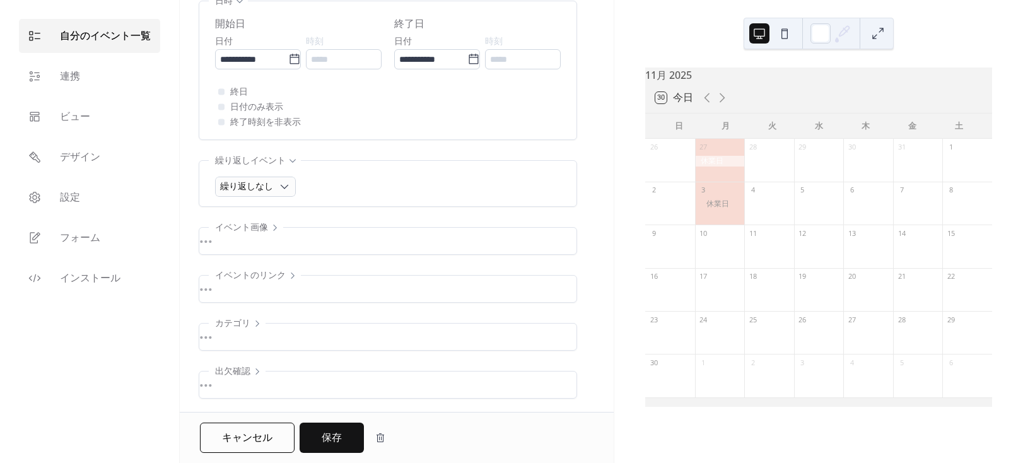
click at [269, 228] on div "•••" at bounding box center [387, 241] width 377 height 27
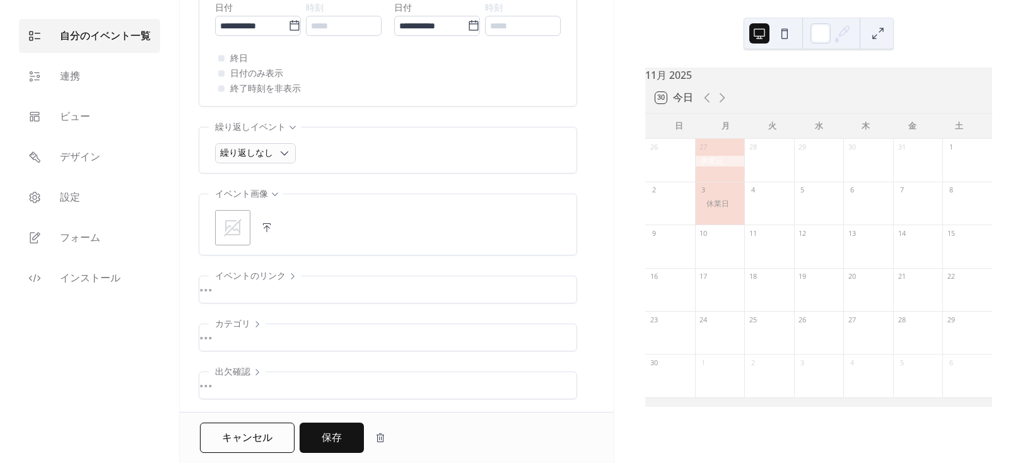
click at [223, 379] on div "•••" at bounding box center [387, 385] width 377 height 27
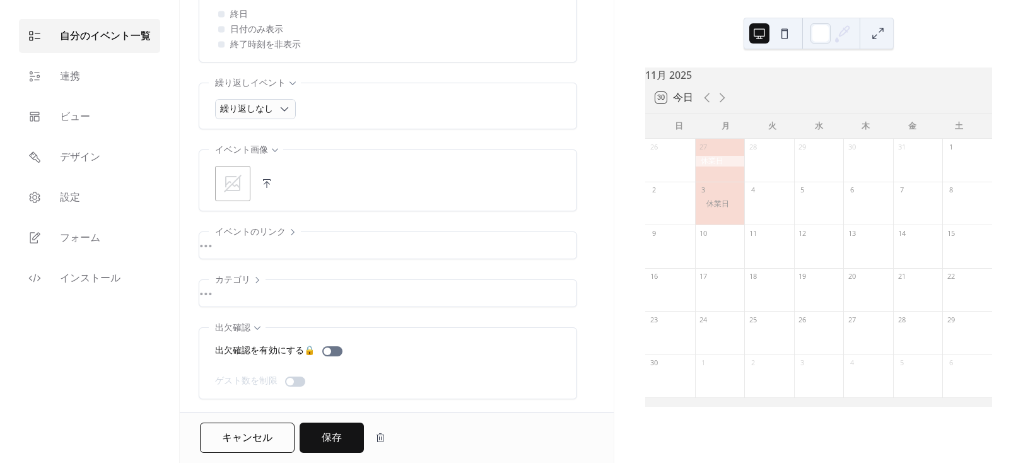
click at [235, 323] on span "出欠確認" at bounding box center [232, 328] width 35 height 15
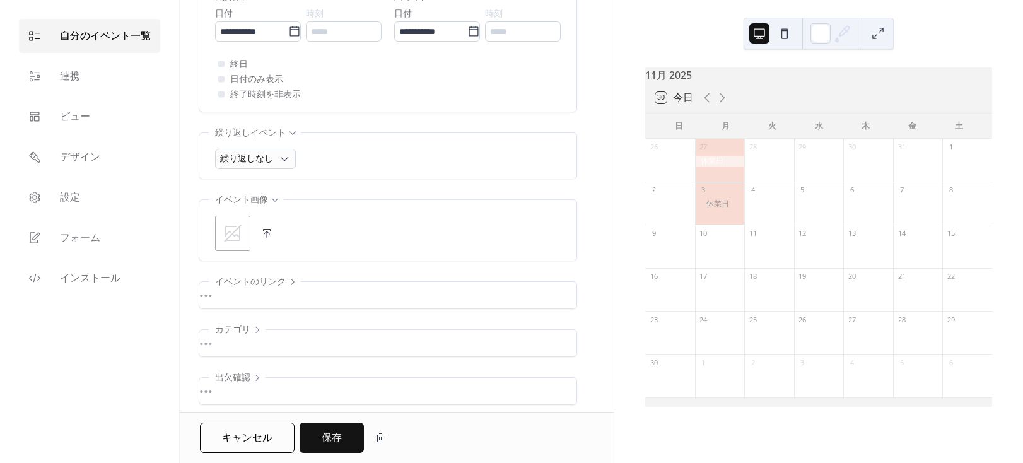
scroll to position [470, 0]
click at [242, 224] on icon at bounding box center [233, 228] width 20 height 20
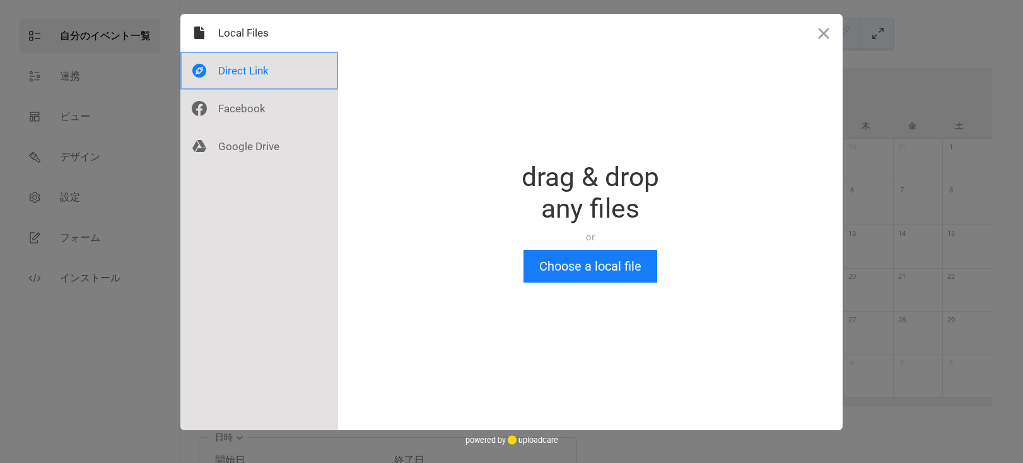
click at [286, 73] on div at bounding box center [259, 71] width 158 height 38
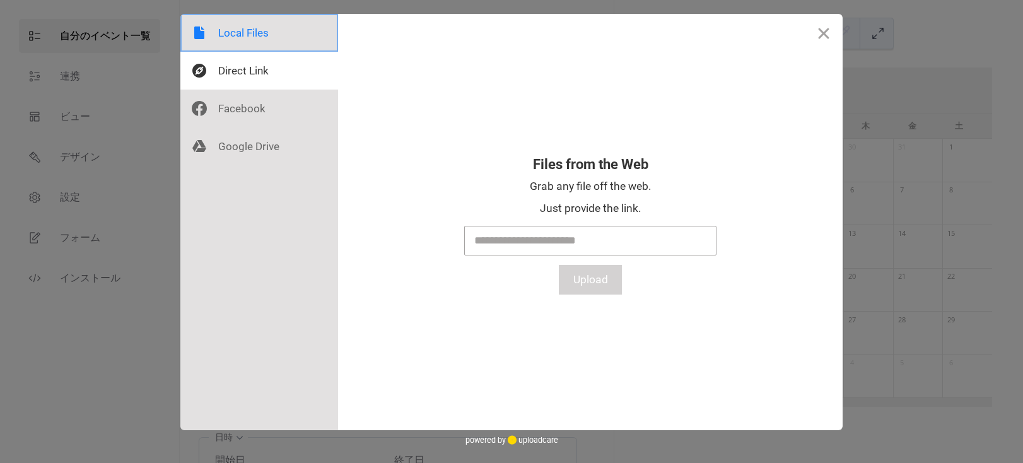
click at [288, 49] on div at bounding box center [259, 33] width 158 height 38
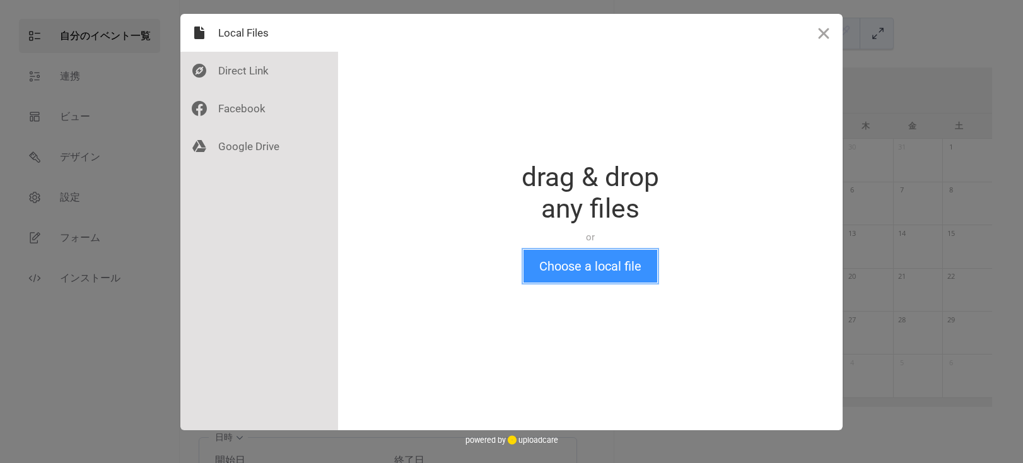
click at [551, 257] on button "Choose a local file" at bounding box center [591, 266] width 134 height 33
click at [828, 35] on button "Close" at bounding box center [824, 33] width 38 height 38
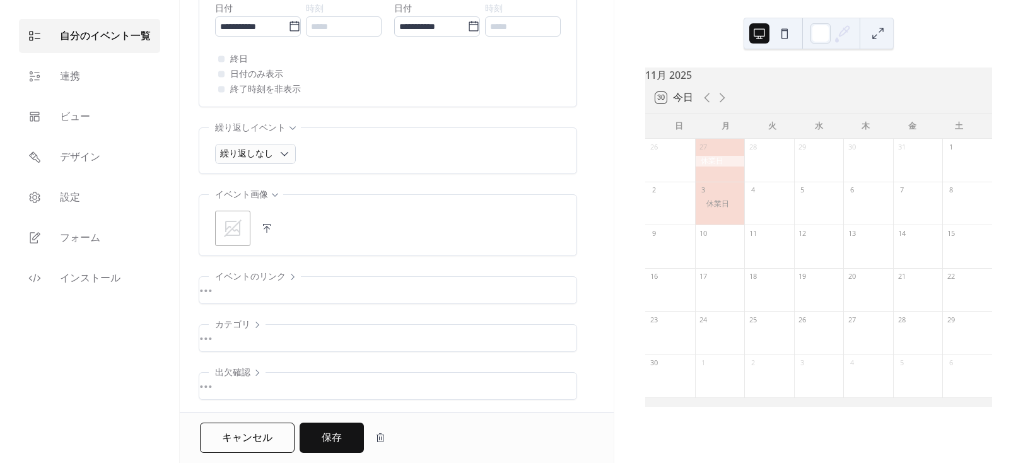
scroll to position [470, 0]
click at [331, 440] on span "保存" at bounding box center [332, 438] width 20 height 15
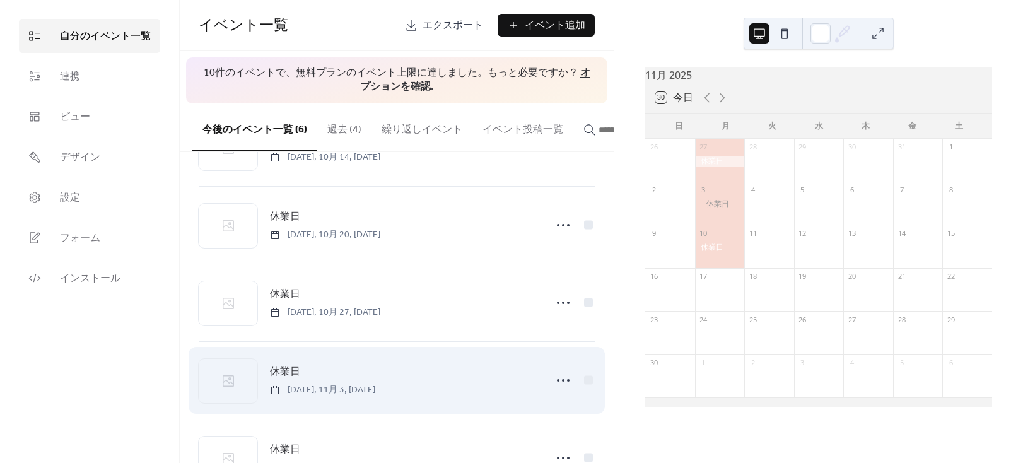
scroll to position [194, 0]
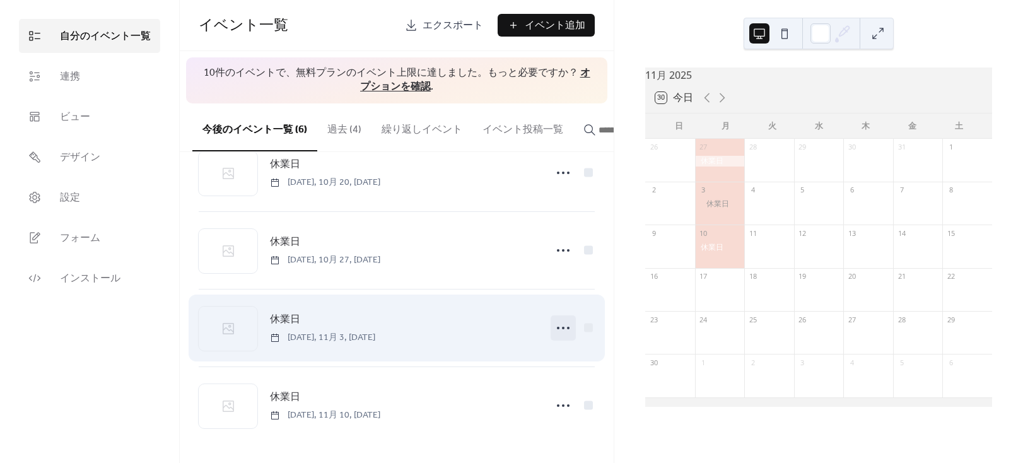
click at [565, 324] on icon at bounding box center [563, 328] width 20 height 20
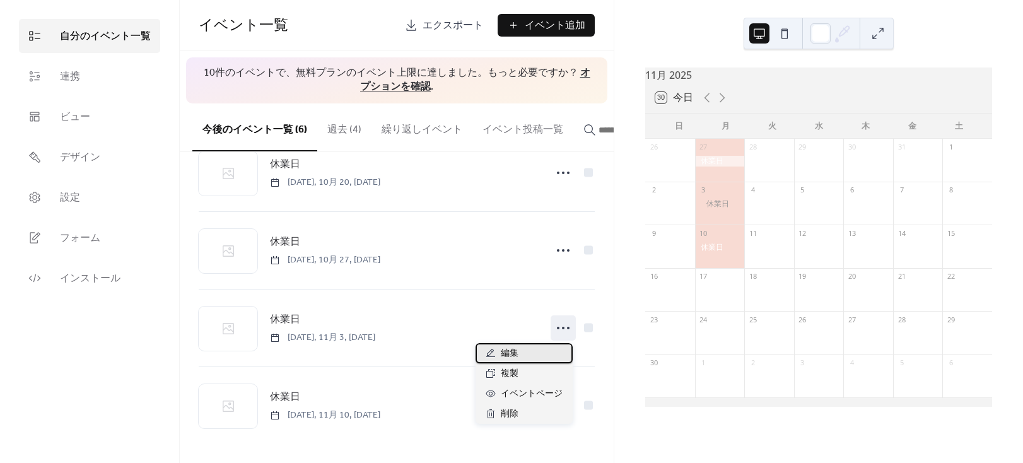
click at [550, 350] on div "編集" at bounding box center [524, 353] width 97 height 20
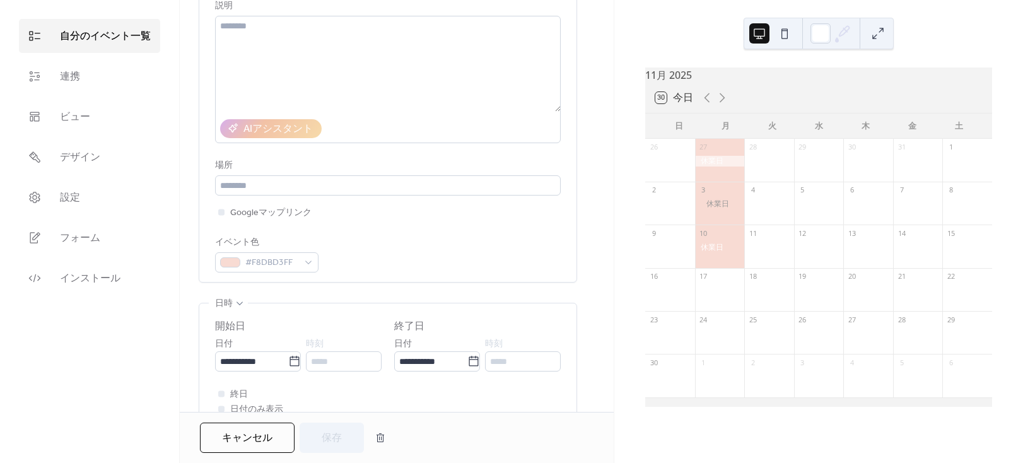
scroll to position [286, 0]
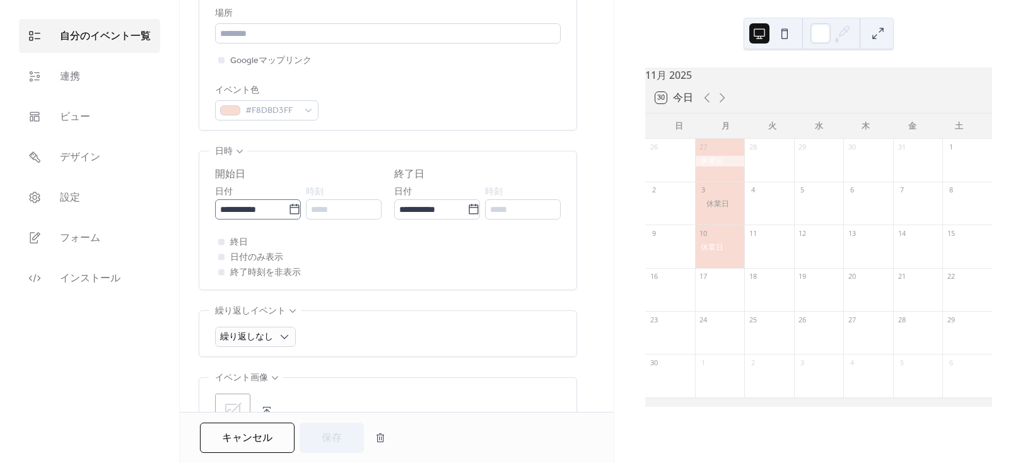
click at [291, 209] on icon at bounding box center [294, 209] width 13 height 13
click at [288, 209] on input "**********" at bounding box center [251, 209] width 73 height 20
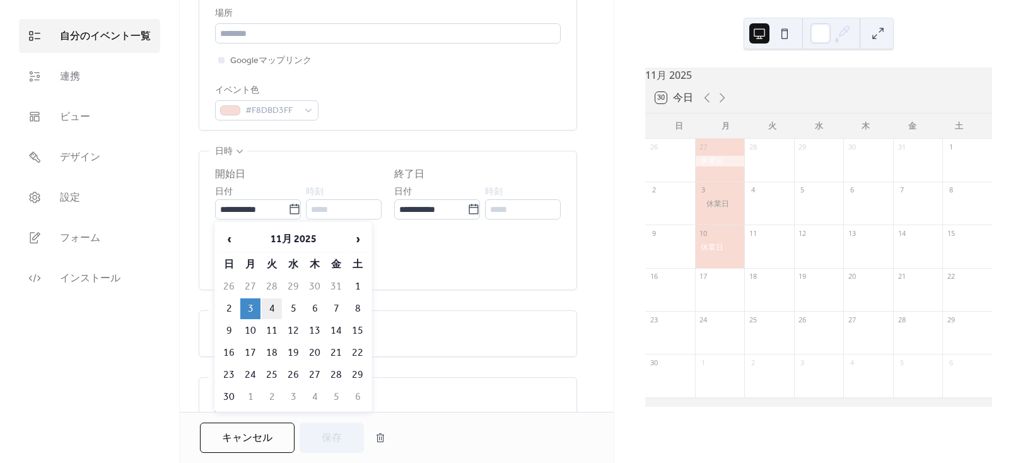
click at [271, 304] on td "4" at bounding box center [272, 308] width 20 height 21
type input "**********"
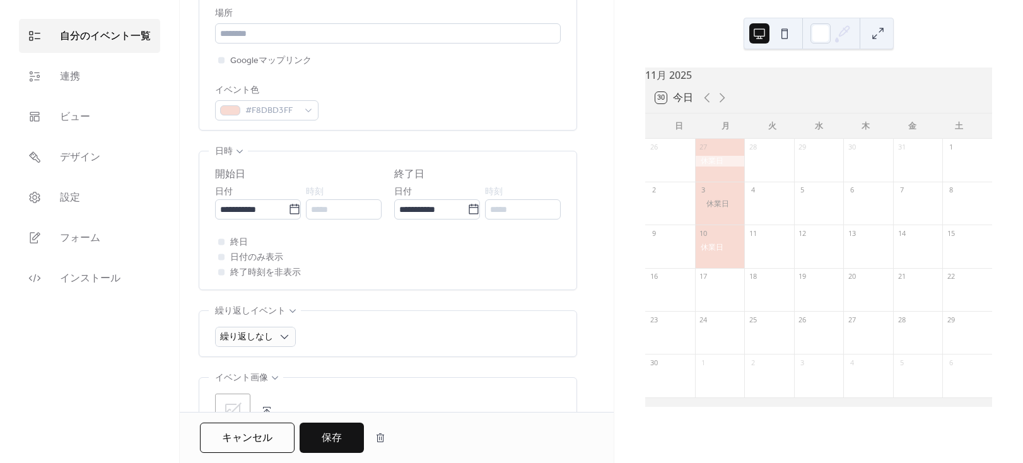
click at [348, 436] on button "保存" at bounding box center [332, 438] width 64 height 30
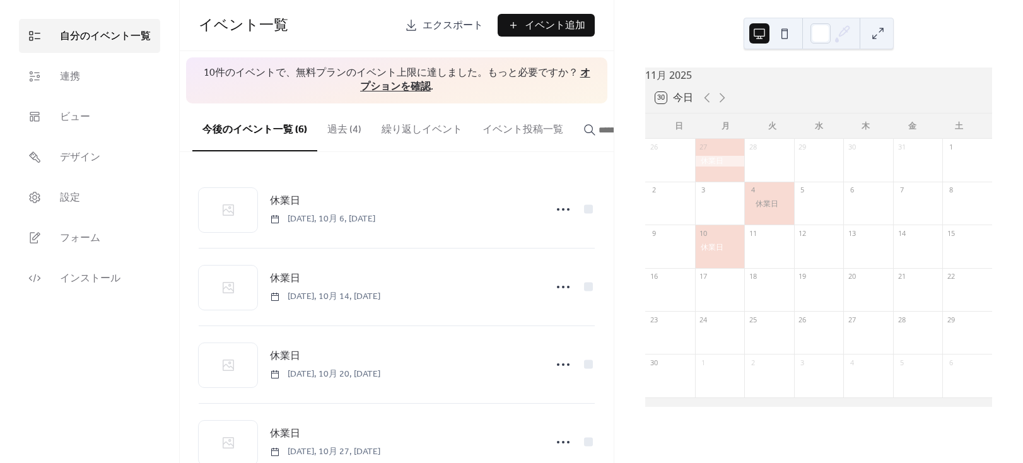
click at [333, 131] on button "過去 (4)" at bounding box center [344, 126] width 54 height 47
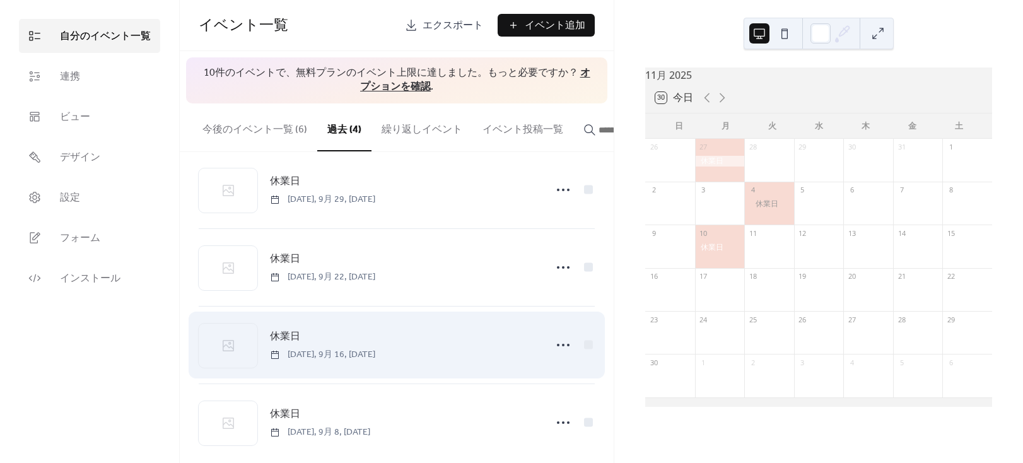
scroll to position [38, 0]
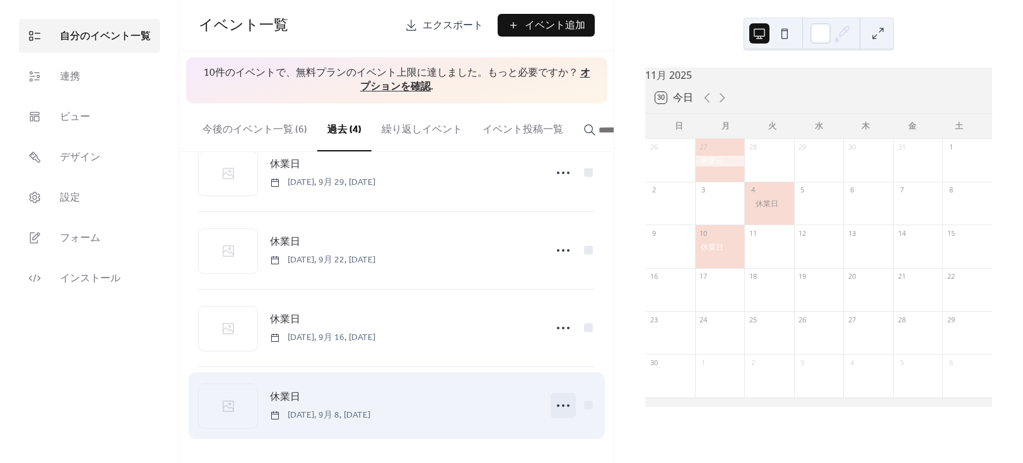
click at [562, 410] on icon at bounding box center [563, 406] width 20 height 20
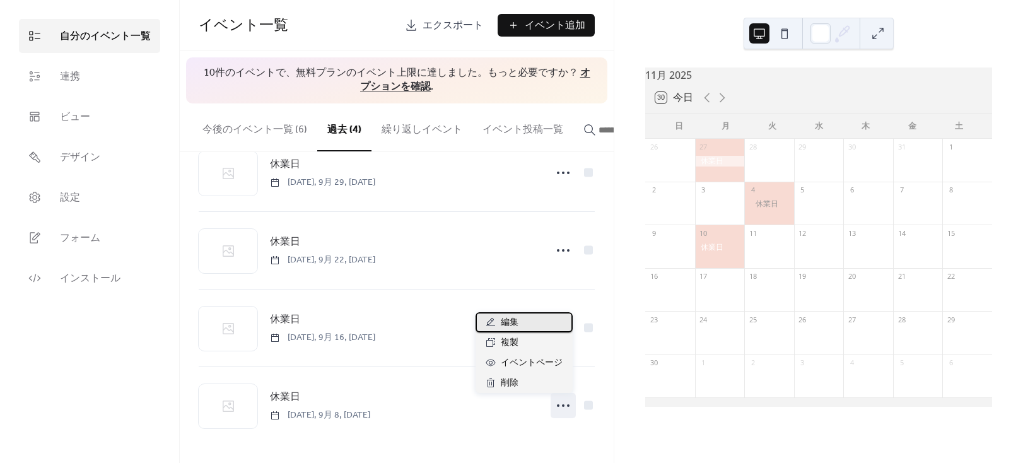
click at [541, 321] on div "編集" at bounding box center [524, 322] width 97 height 20
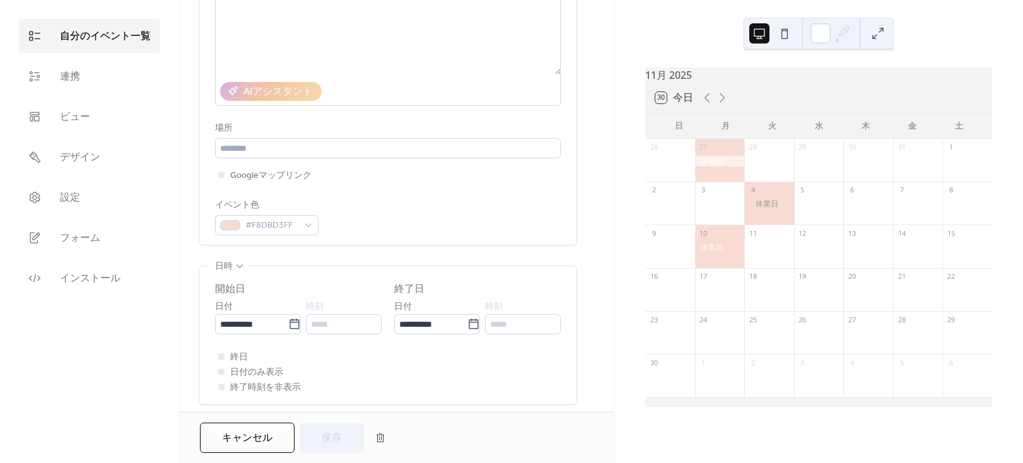
scroll to position [172, 0]
click at [293, 319] on icon at bounding box center [294, 324] width 13 height 13
click at [288, 319] on input "**********" at bounding box center [251, 324] width 73 height 20
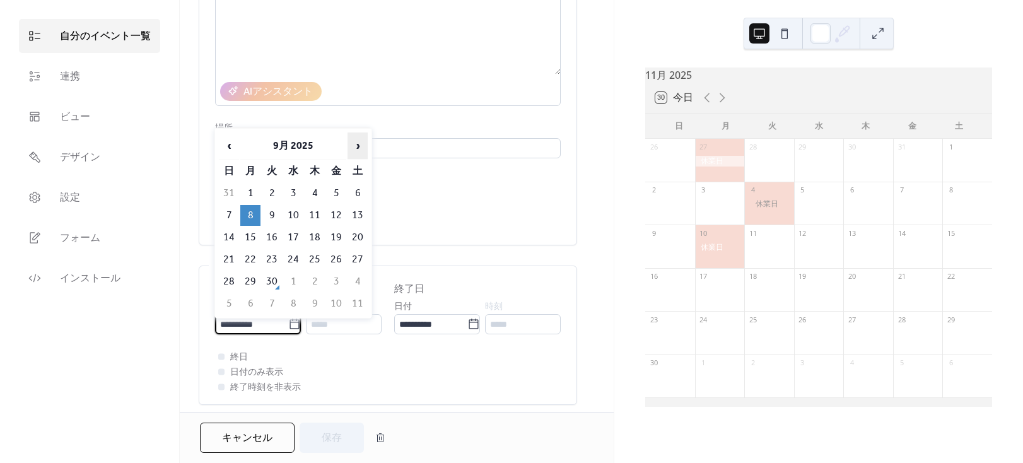
click at [360, 147] on span "›" at bounding box center [357, 145] width 19 height 25
click at [254, 257] on td "17" at bounding box center [250, 259] width 20 height 21
type input "**********"
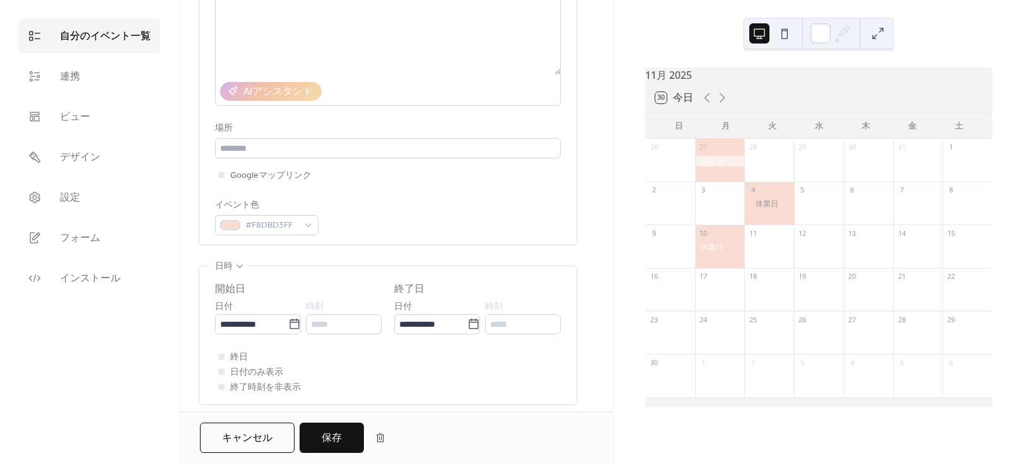
click at [329, 433] on span "保存" at bounding box center [332, 438] width 20 height 15
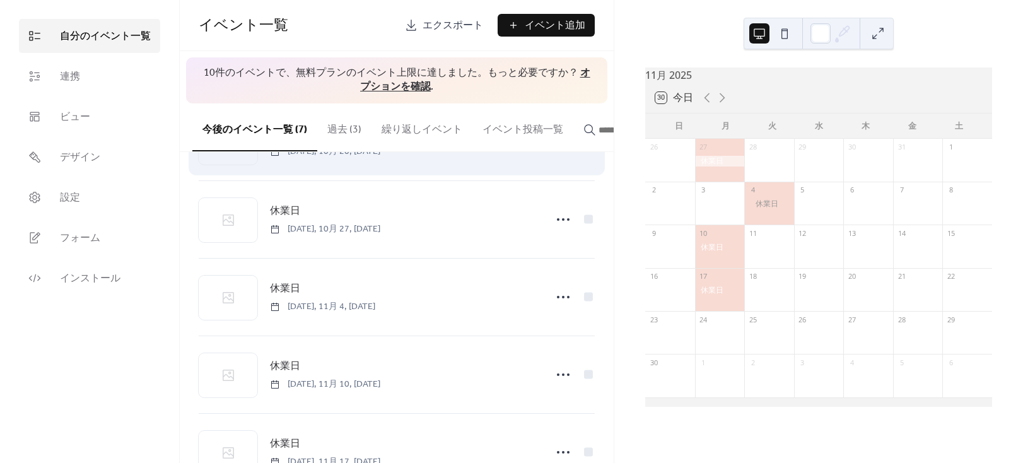
scroll to position [271, 0]
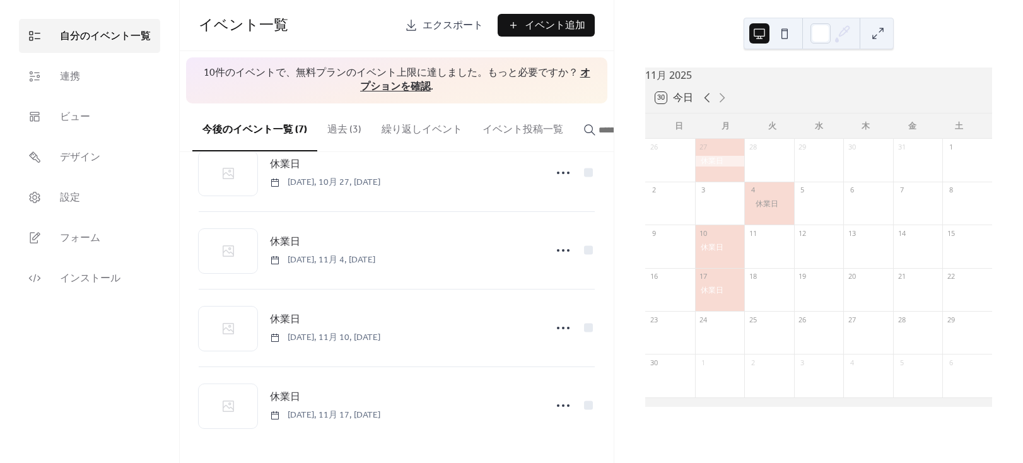
click at [704, 105] on icon at bounding box center [707, 97] width 15 height 15
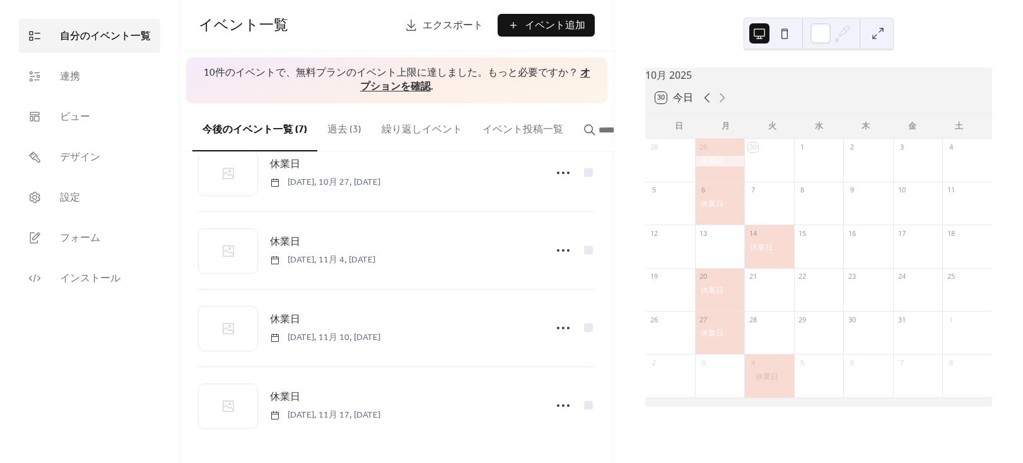
click at [704, 105] on icon at bounding box center [707, 97] width 15 height 15
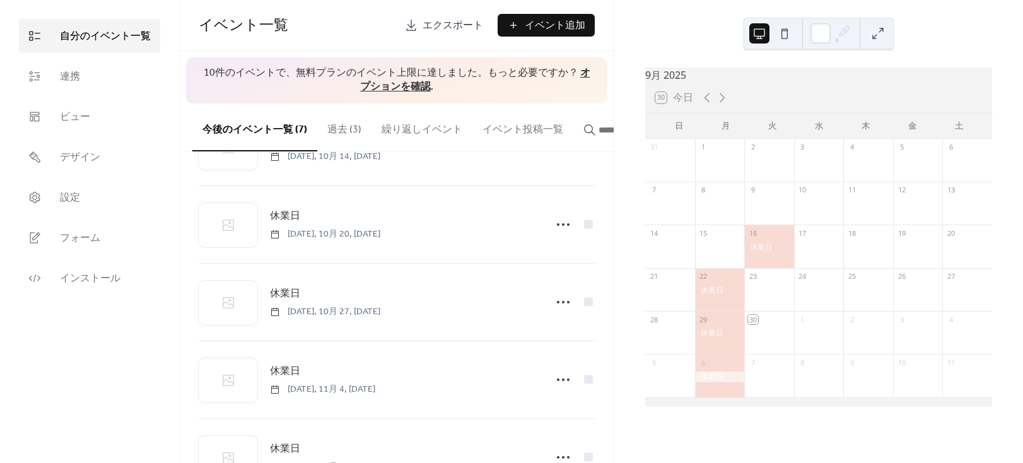
scroll to position [99, 0]
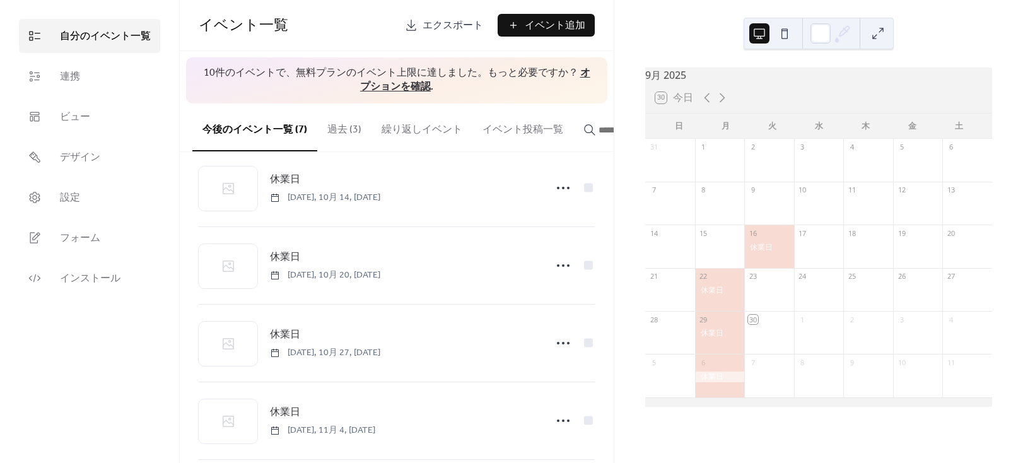
click at [343, 127] on button "過去 (3)" at bounding box center [344, 126] width 54 height 47
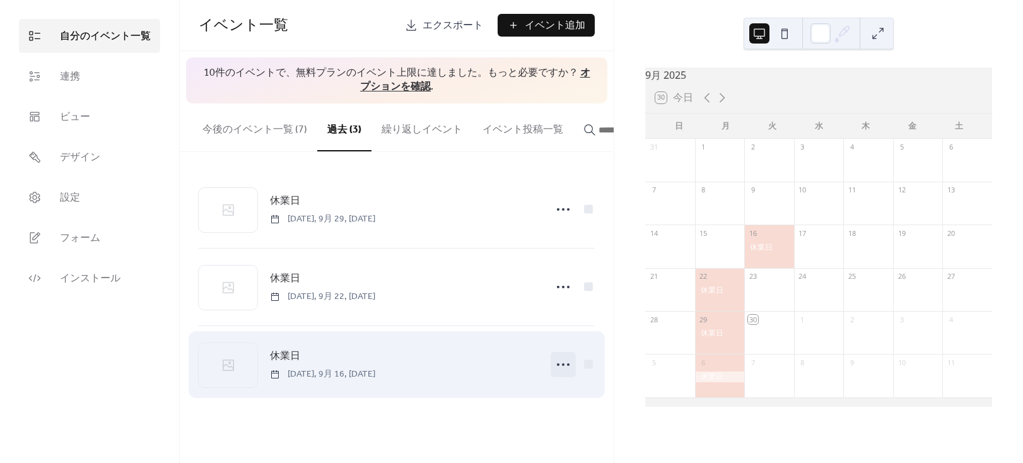
click at [569, 360] on icon at bounding box center [563, 365] width 20 height 20
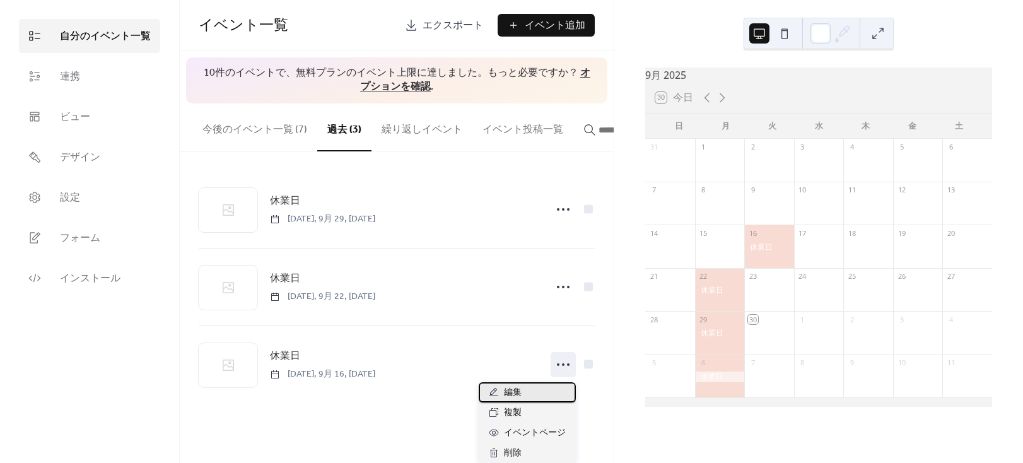
click at [545, 390] on div "編集" at bounding box center [527, 392] width 97 height 20
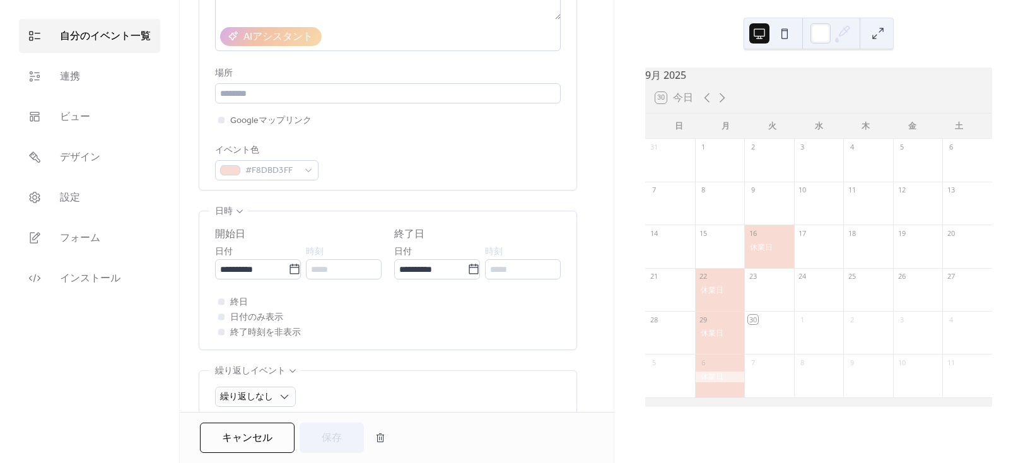
scroll to position [229, 0]
click at [289, 263] on icon at bounding box center [294, 267] width 13 height 13
click at [288, 263] on input "**********" at bounding box center [251, 267] width 73 height 20
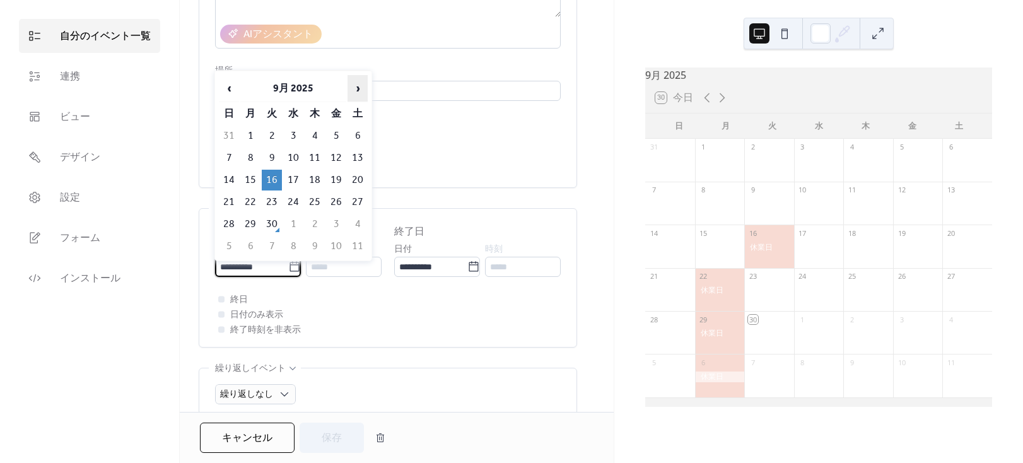
click at [358, 84] on span "›" at bounding box center [357, 88] width 19 height 25
click at [268, 221] on td "25" at bounding box center [272, 224] width 20 height 21
type input "**********"
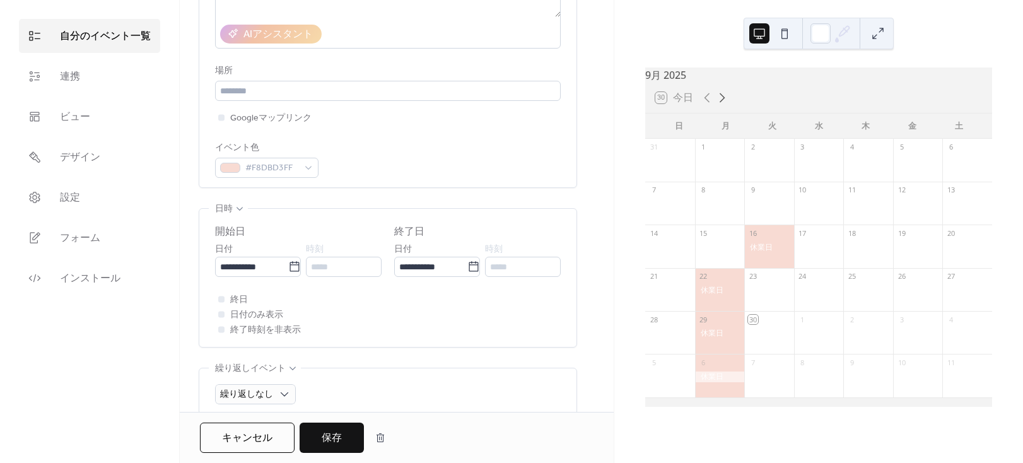
click at [716, 105] on icon at bounding box center [722, 97] width 15 height 15
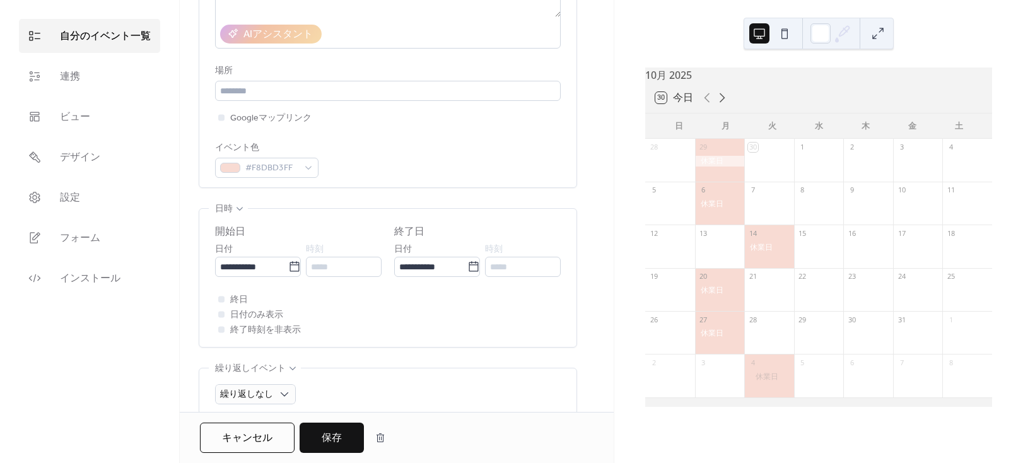
click at [716, 105] on icon at bounding box center [722, 97] width 15 height 15
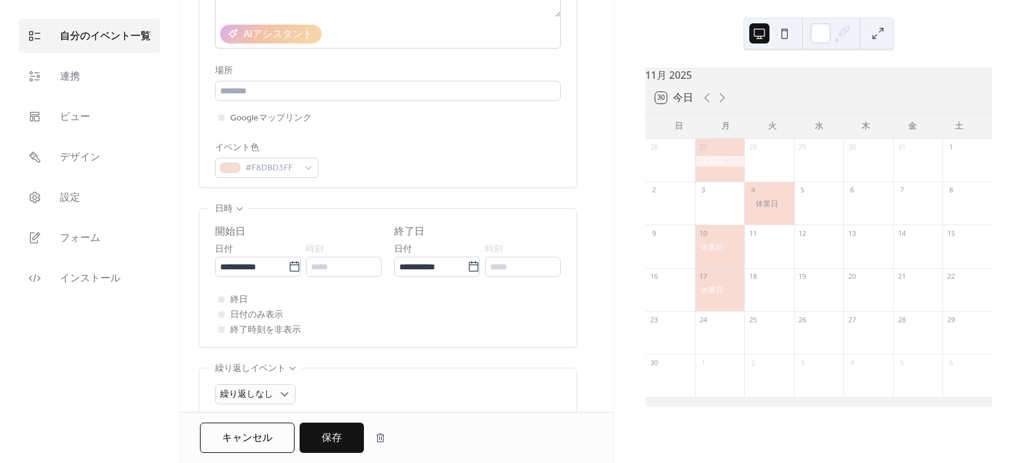
click at [343, 439] on button "保存" at bounding box center [332, 438] width 64 height 30
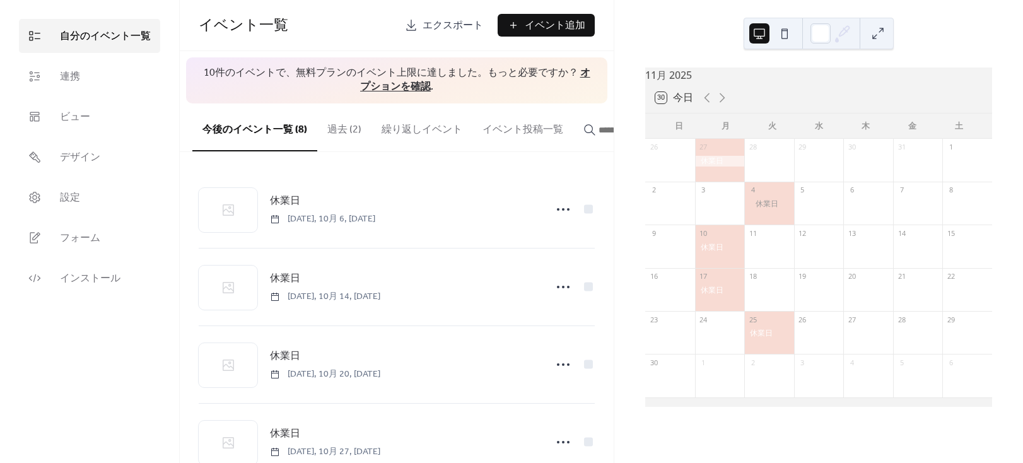
click at [357, 133] on button "過去 (2)" at bounding box center [344, 126] width 54 height 47
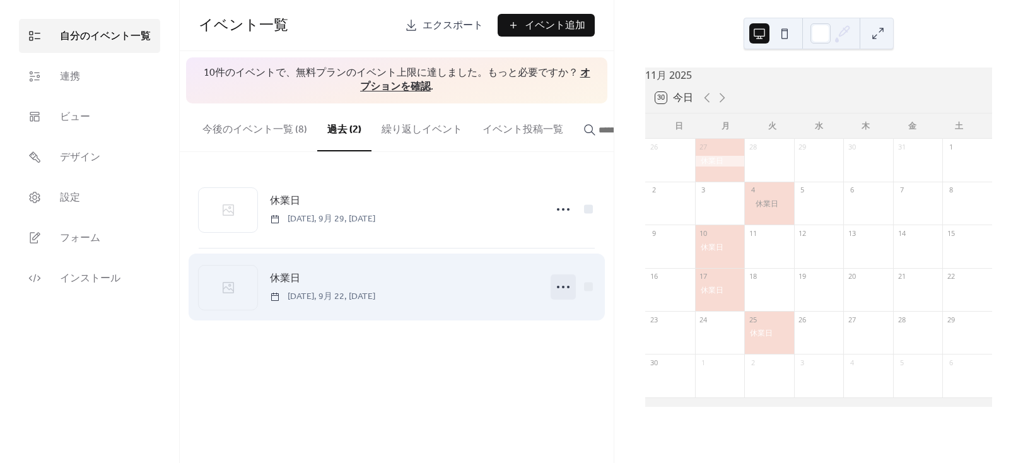
click at [562, 286] on icon at bounding box center [563, 287] width 20 height 20
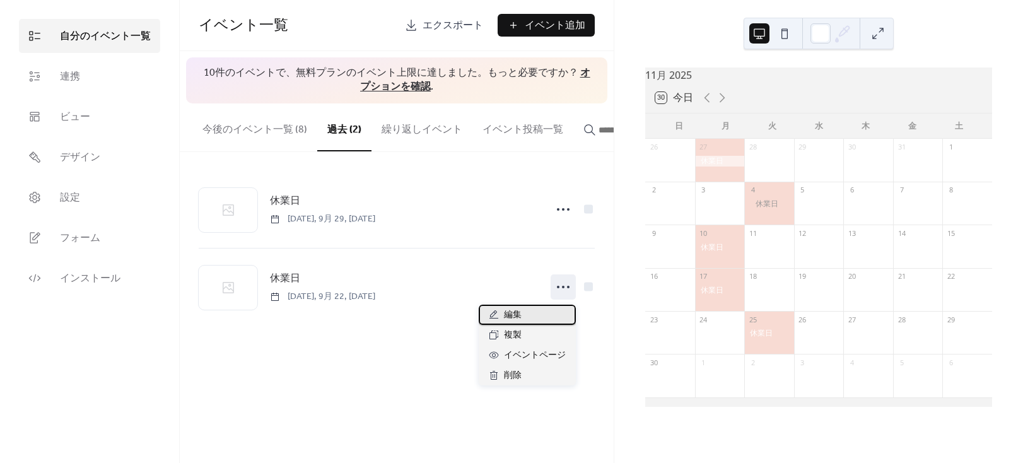
click at [536, 317] on div "編集" at bounding box center [527, 315] width 97 height 20
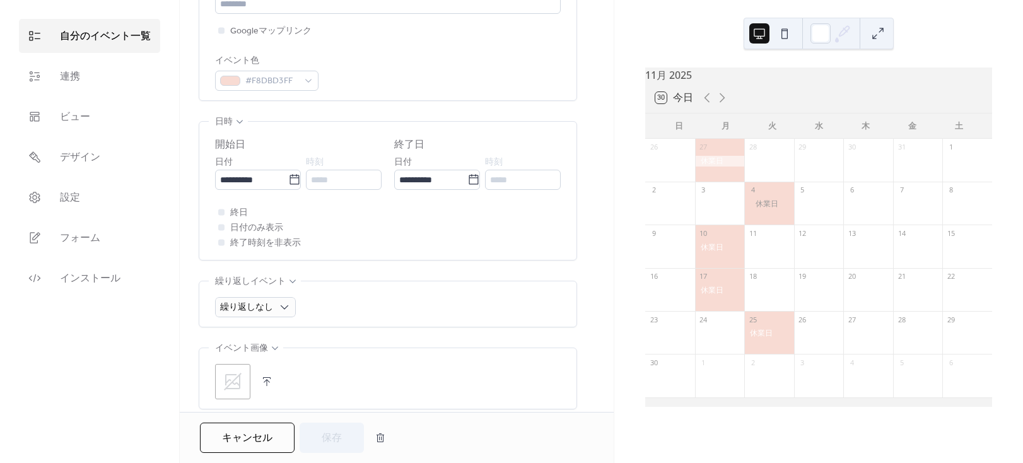
scroll to position [344, 0]
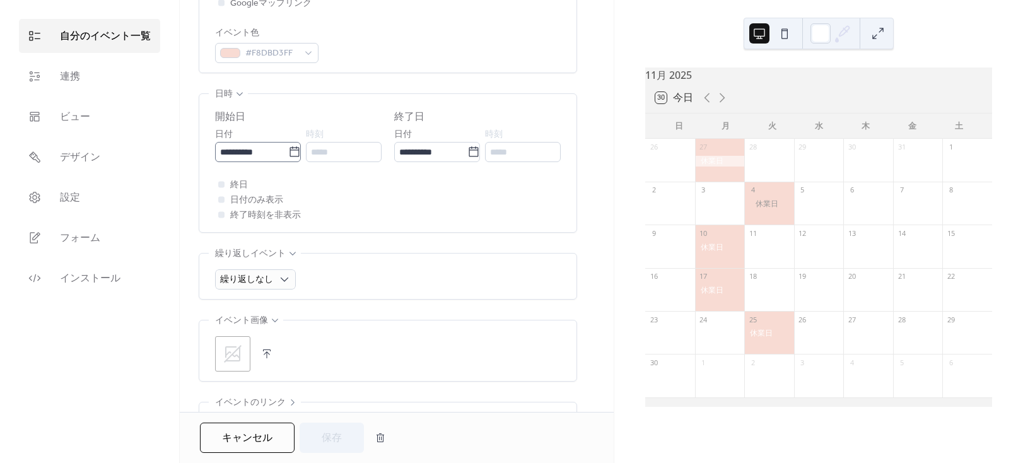
click at [289, 146] on icon at bounding box center [294, 152] width 13 height 13
click at [288, 145] on input "**********" at bounding box center [251, 152] width 73 height 20
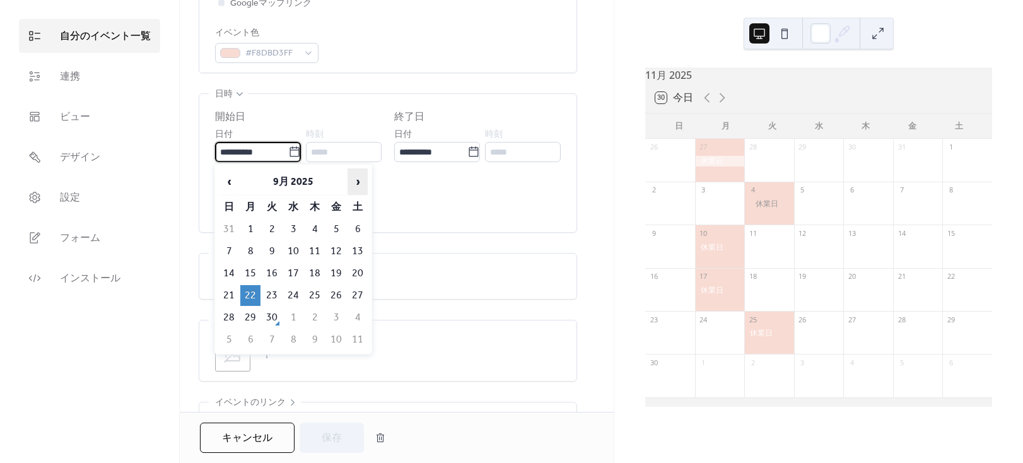
click at [367, 178] on span "›" at bounding box center [357, 181] width 19 height 25
click at [251, 221] on td "1" at bounding box center [250, 229] width 20 height 21
type input "**********"
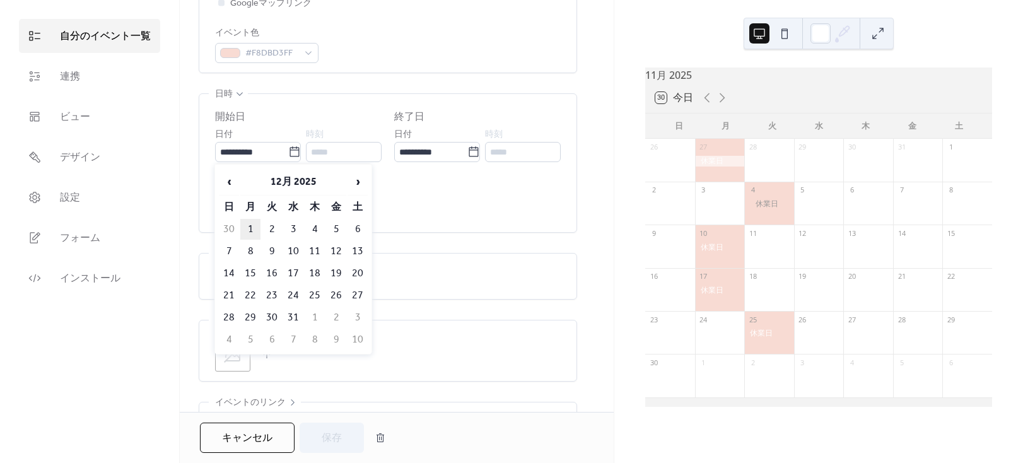
type input "**********"
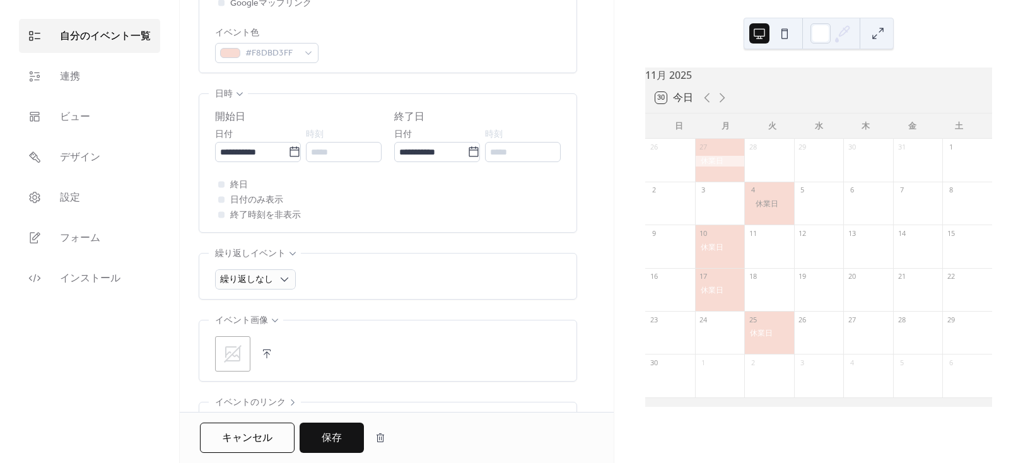
click at [332, 431] on span "保存" at bounding box center [332, 438] width 20 height 15
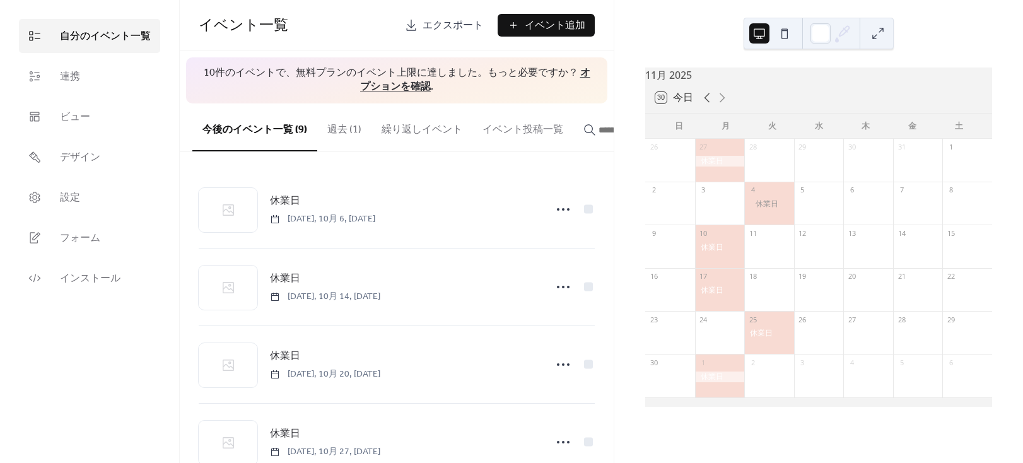
click at [707, 102] on icon at bounding box center [707, 97] width 15 height 15
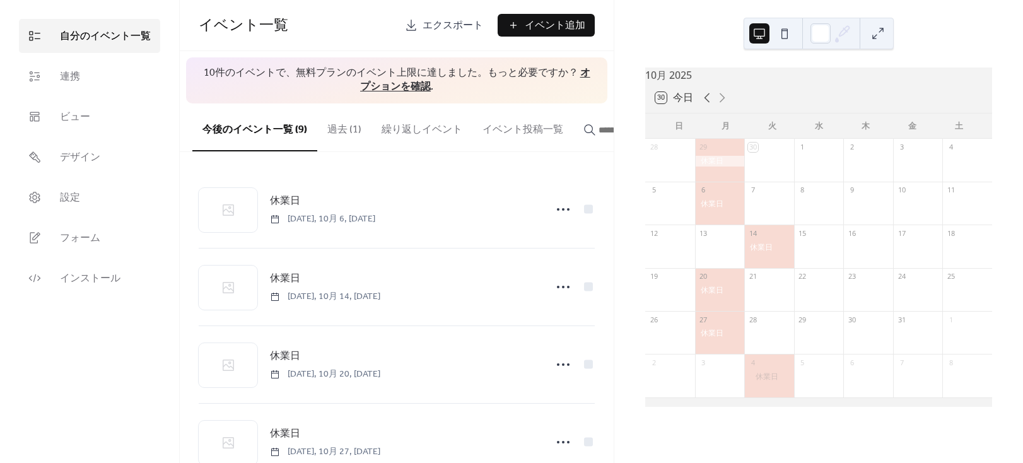
click at [707, 102] on icon at bounding box center [707, 97] width 15 height 15
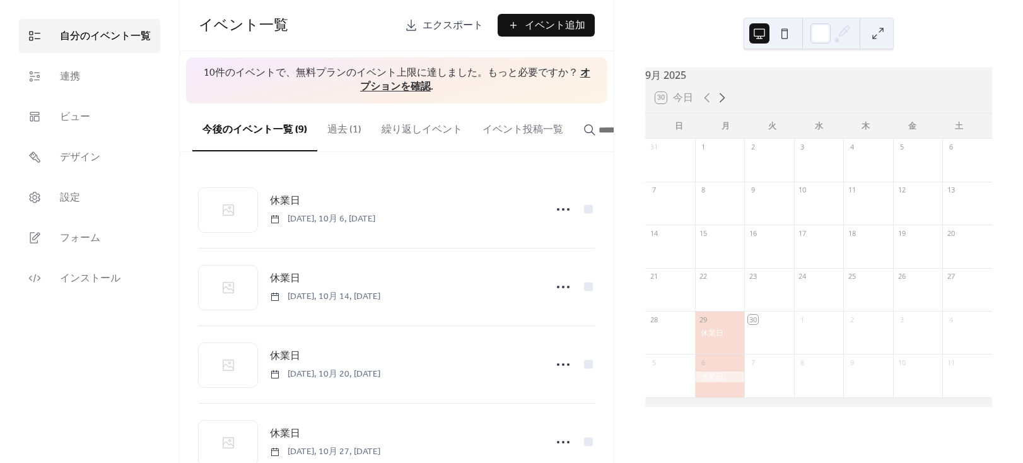
click at [724, 98] on icon at bounding box center [722, 97] width 15 height 15
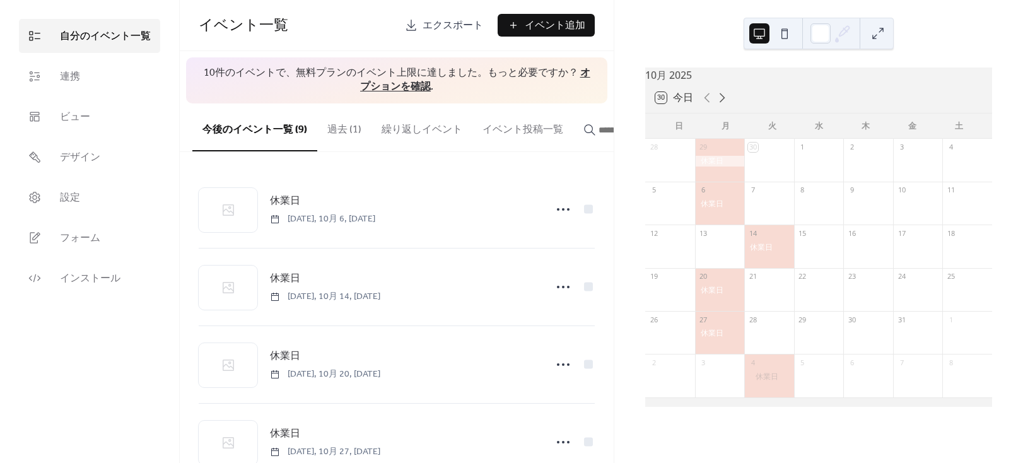
click at [723, 98] on icon at bounding box center [722, 97] width 15 height 15
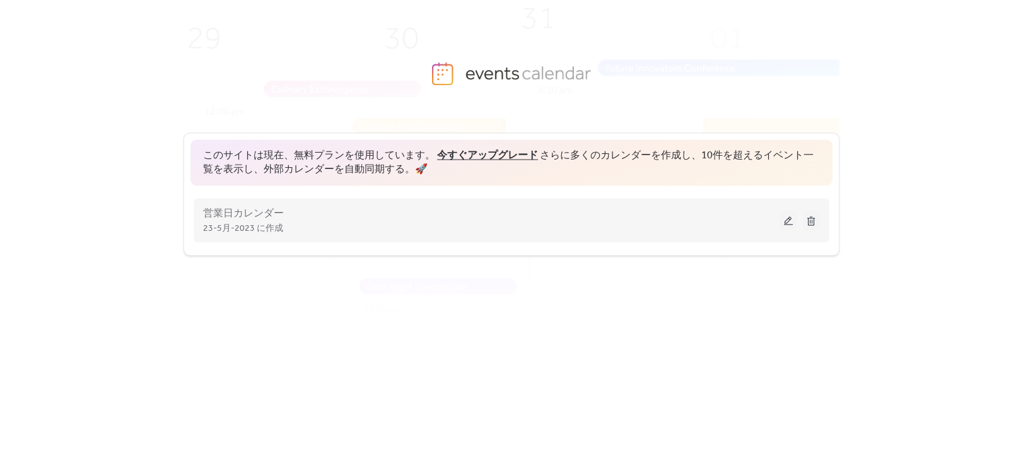
click at [784, 226] on button at bounding box center [789, 220] width 18 height 19
